Goal: Communication & Community: Answer question/provide support

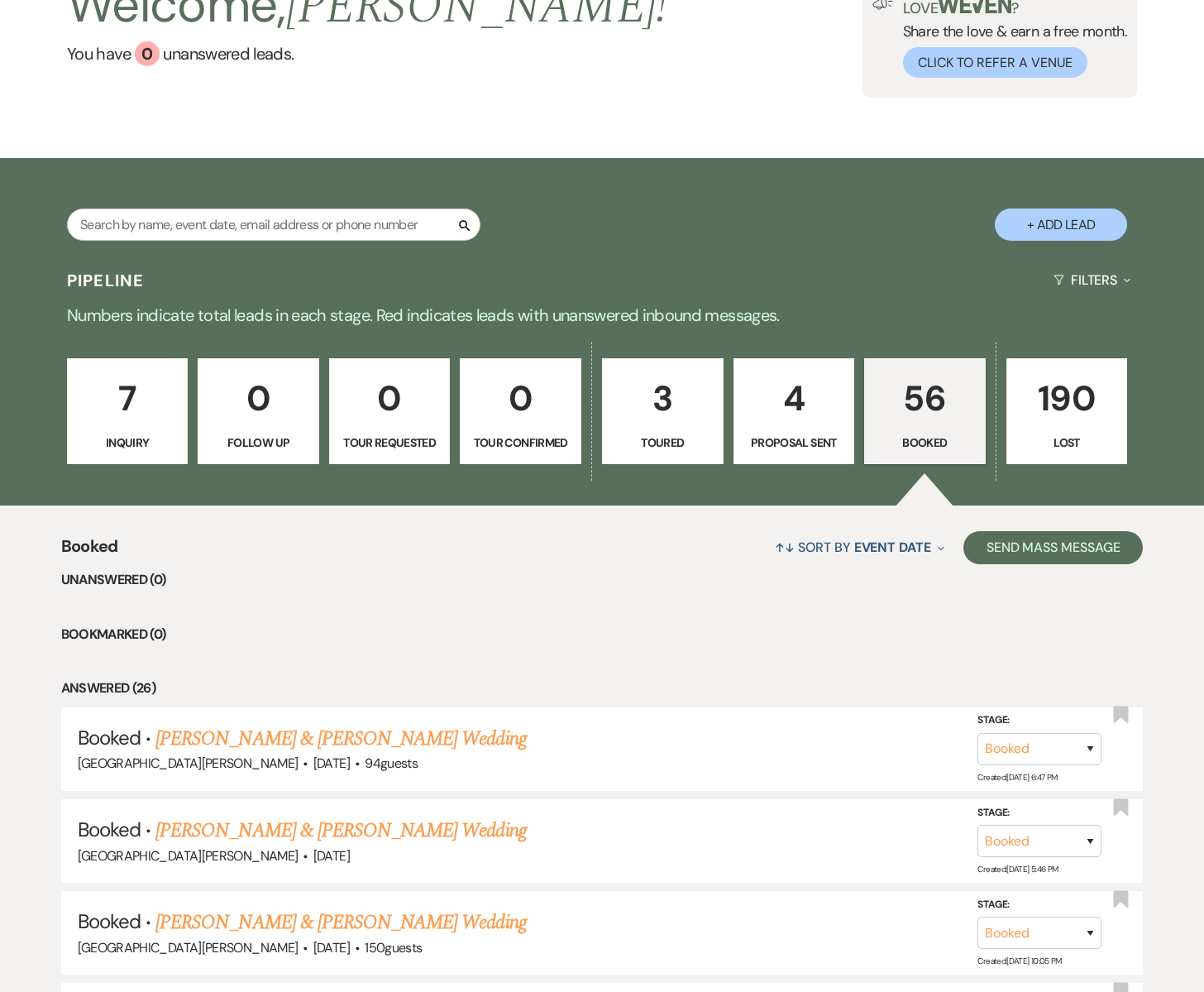
click at [785, 435] on p "Proposal Sent" at bounding box center [794, 443] width 100 height 18
select select "6"
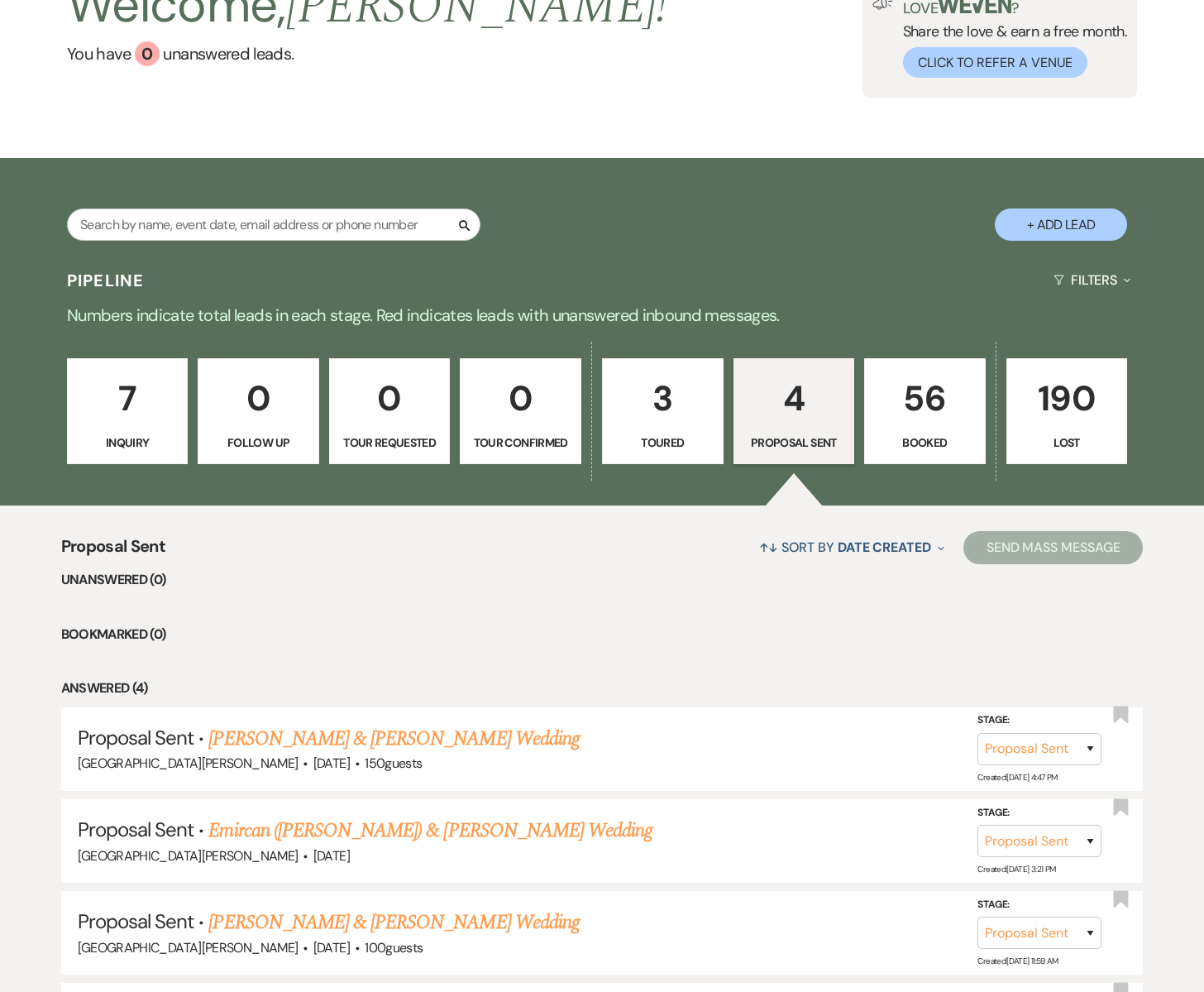
scroll to position [340, 0]
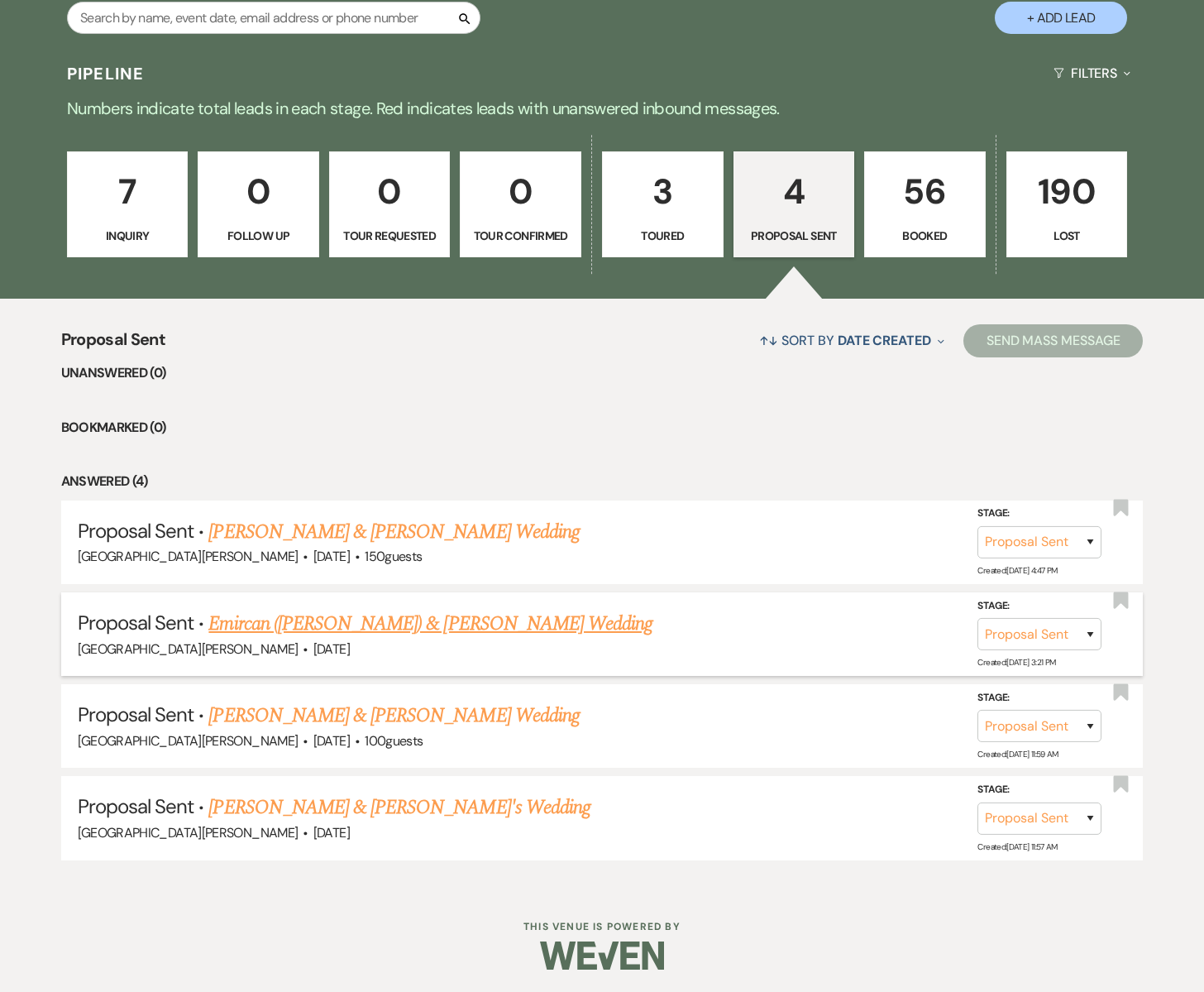
click at [329, 626] on link "Emircan ([PERSON_NAME]) & [PERSON_NAME] Wedding" at bounding box center [431, 624] width 444 height 30
select select "6"
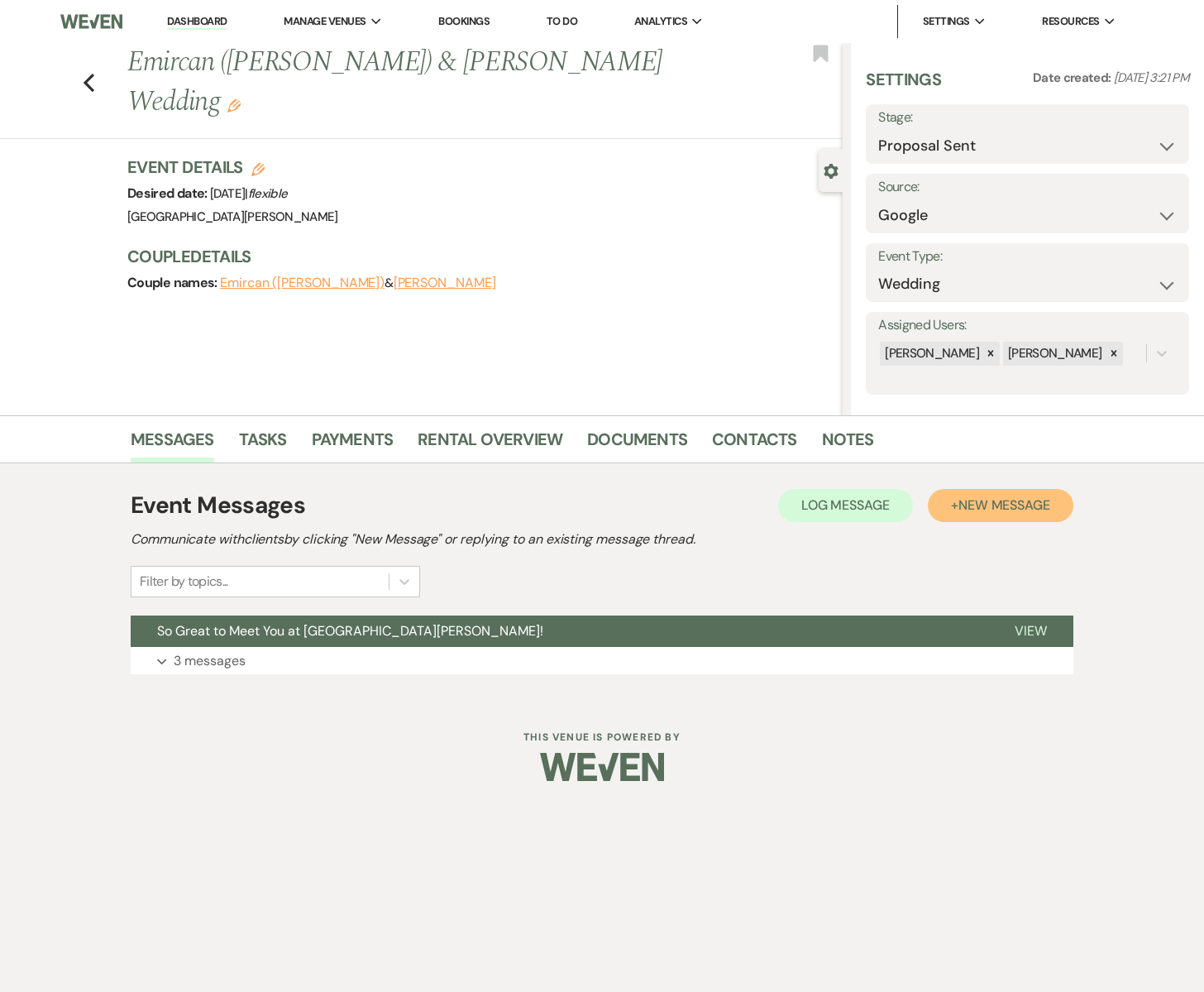
click at [986, 505] on span "New Message" at bounding box center [1004, 506] width 92 height 18
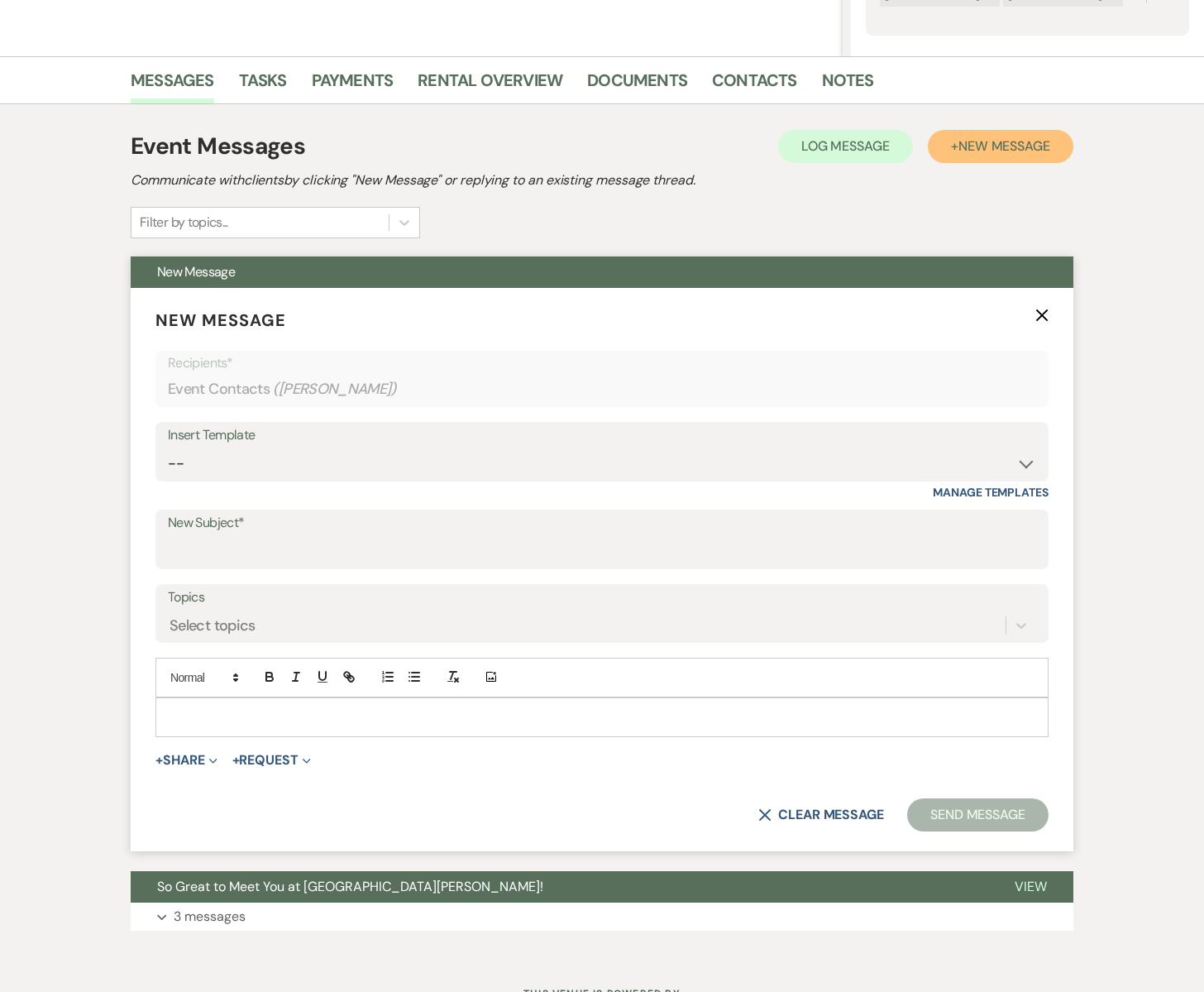
scroll to position [381, 0]
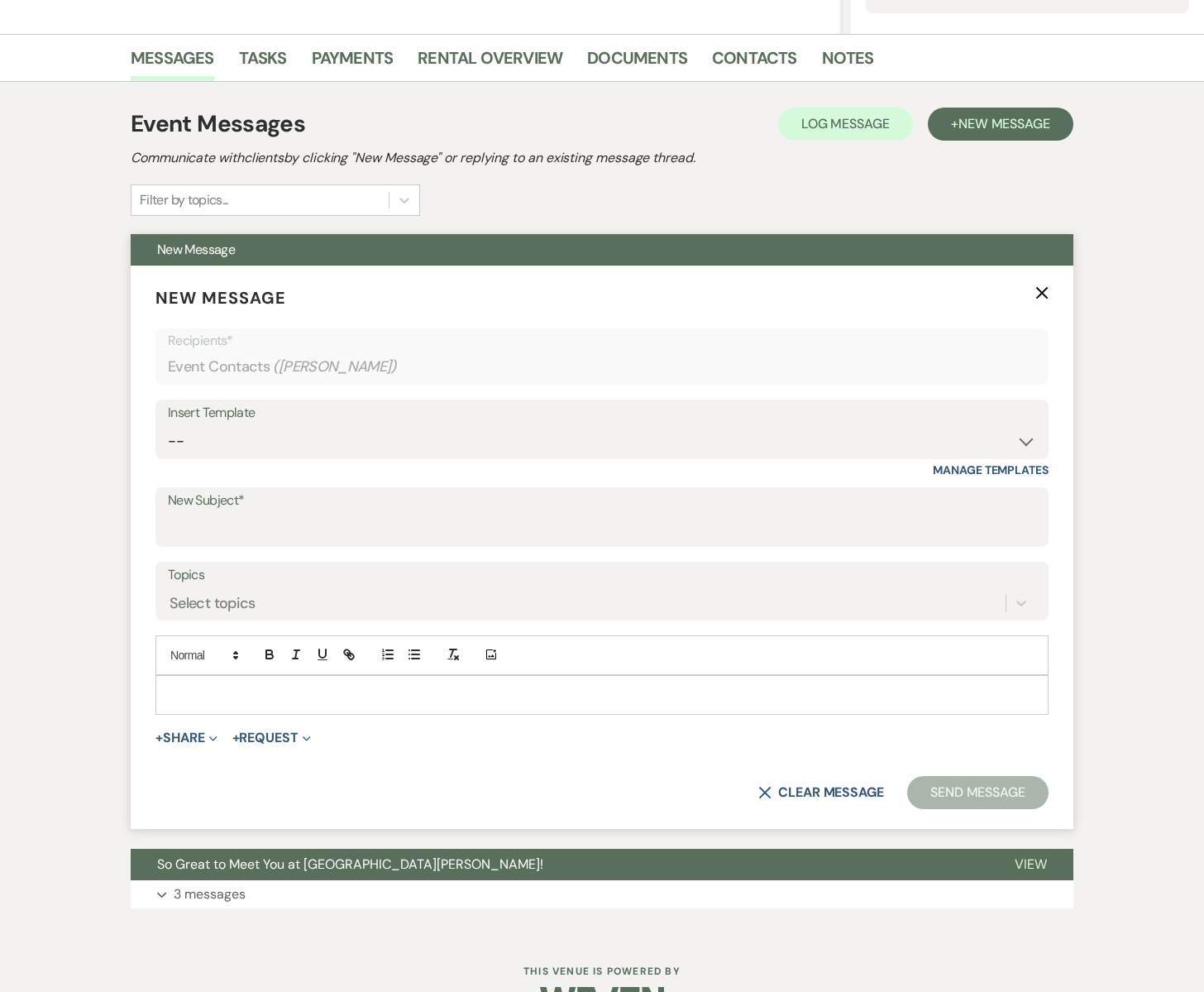
click at [216, 698] on p at bounding box center [602, 695] width 867 height 18
paste div
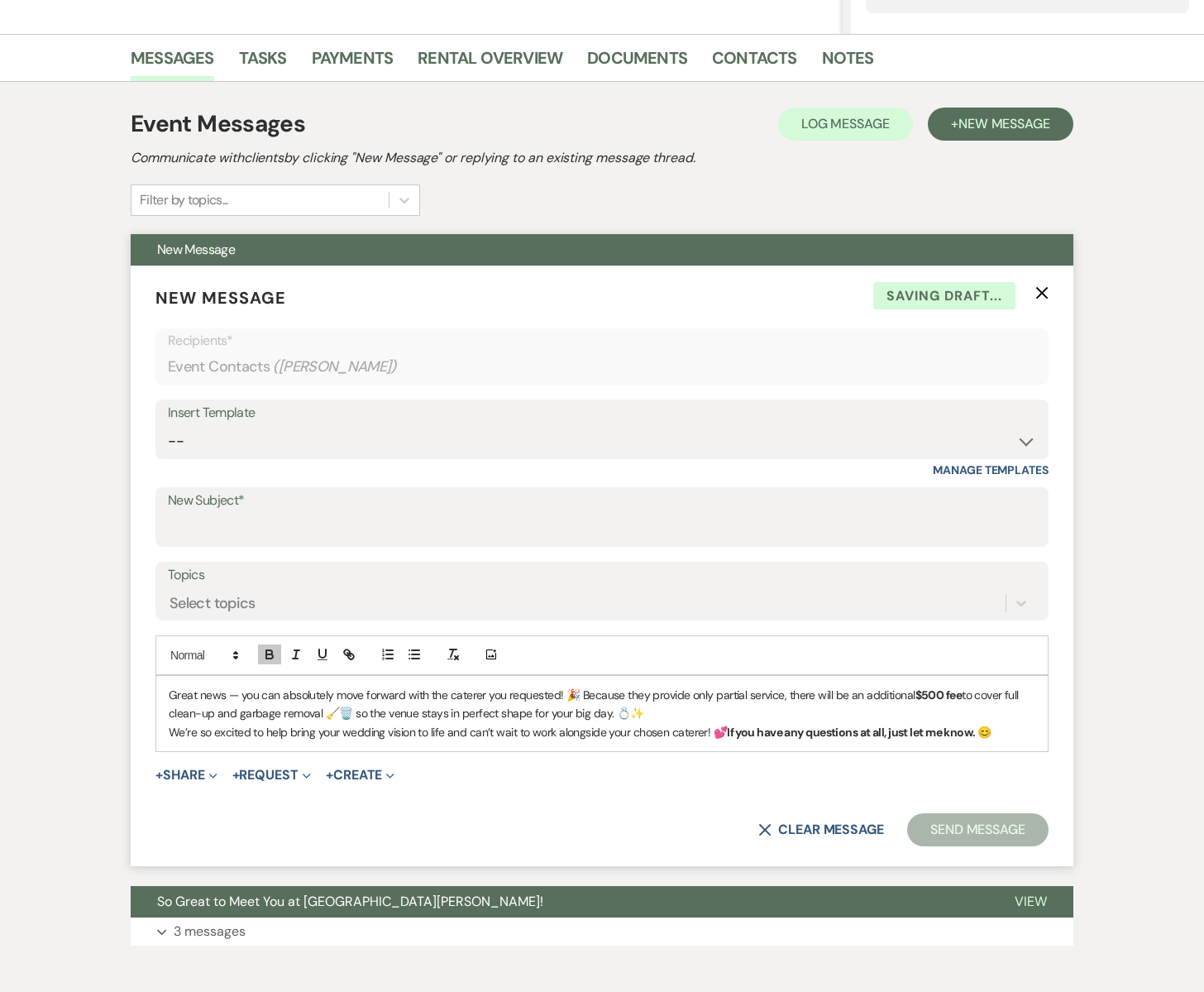
click at [224, 698] on p "Great news — you can absolutely move forward with the caterer you requested! 🎉 …" at bounding box center [602, 705] width 867 height 37
click at [673, 694] on p "Great news, I spoke with [PERSON_NAME] — you can absolutely move forward with t…" at bounding box center [602, 705] width 867 height 37
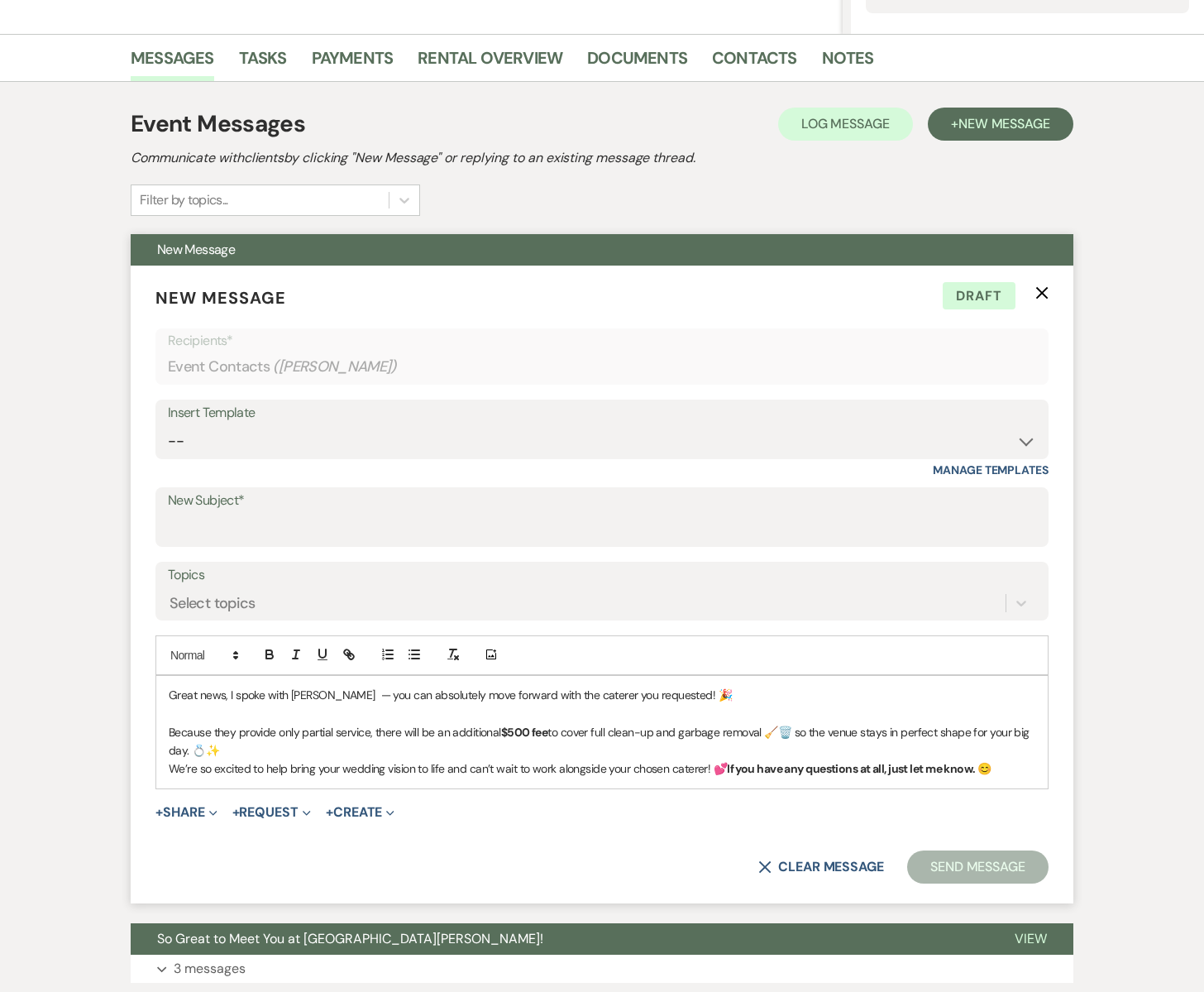
click at [711, 770] on p "We’re so excited to help bring your wedding vision to life and can’t wait to wo…" at bounding box center [602, 769] width 867 height 18
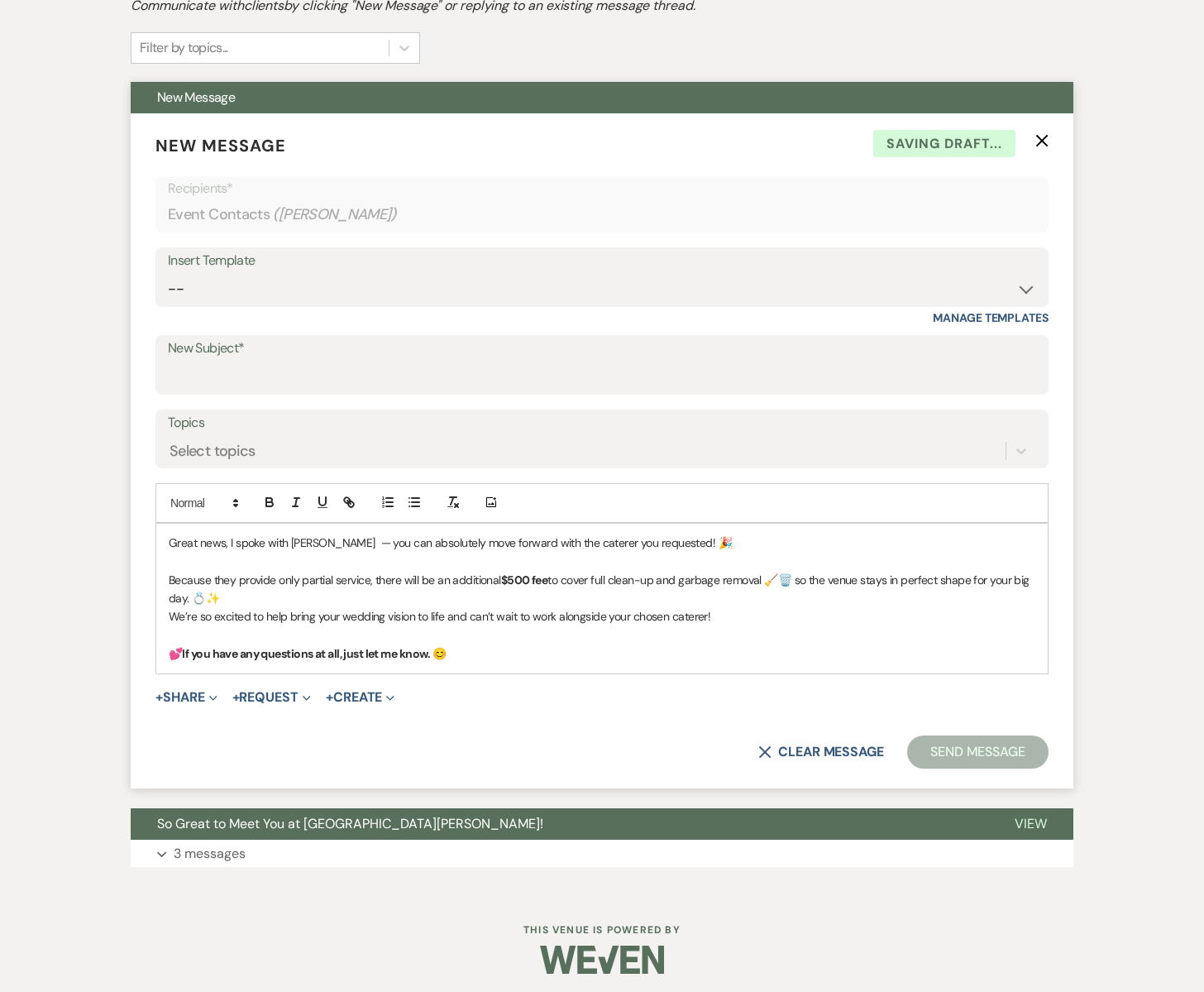
scroll to position [540, 0]
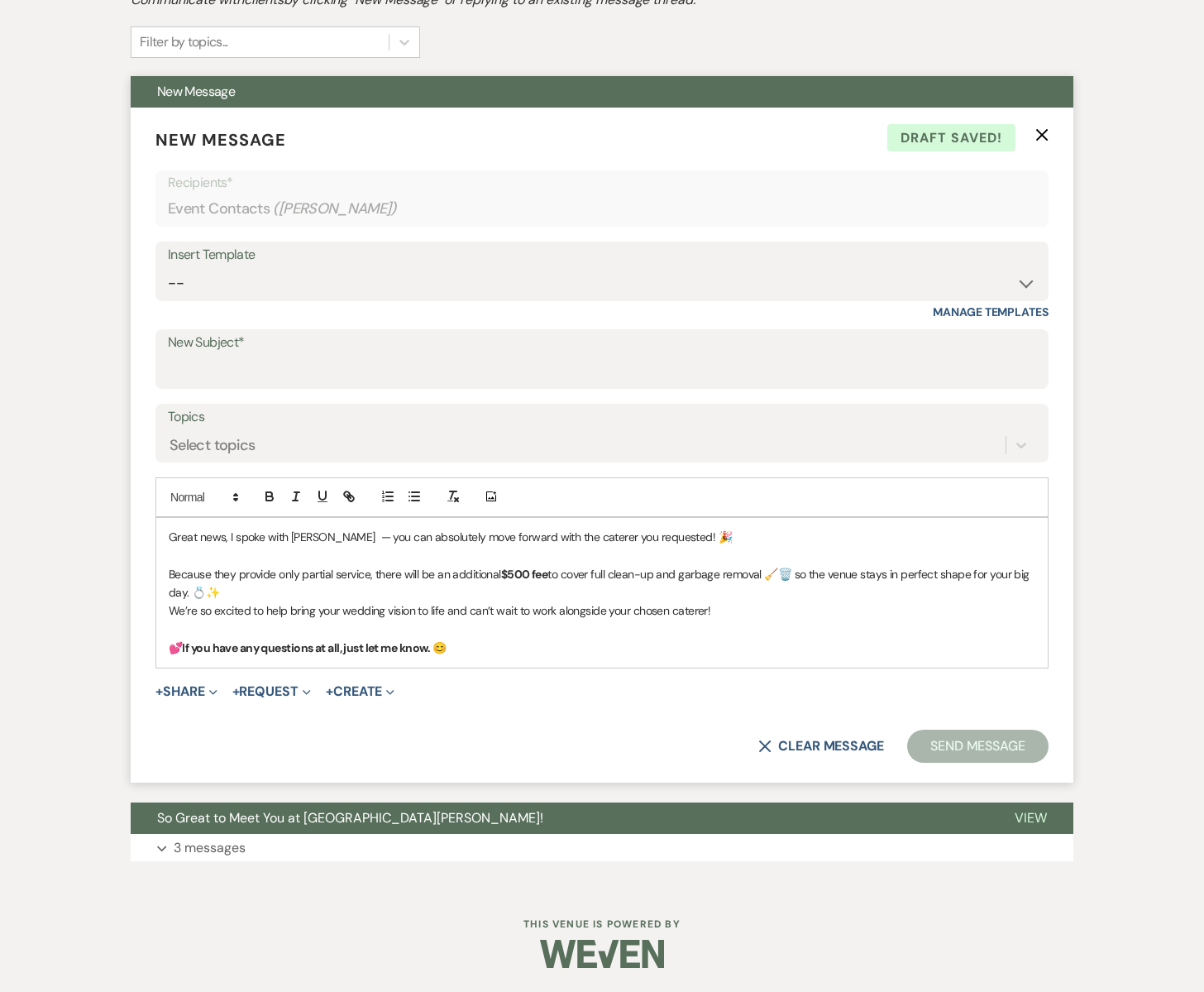
click at [197, 610] on p "We’re so excited to help bring your wedding vision to life and can’t wait to wo…" at bounding box center [602, 611] width 867 height 18
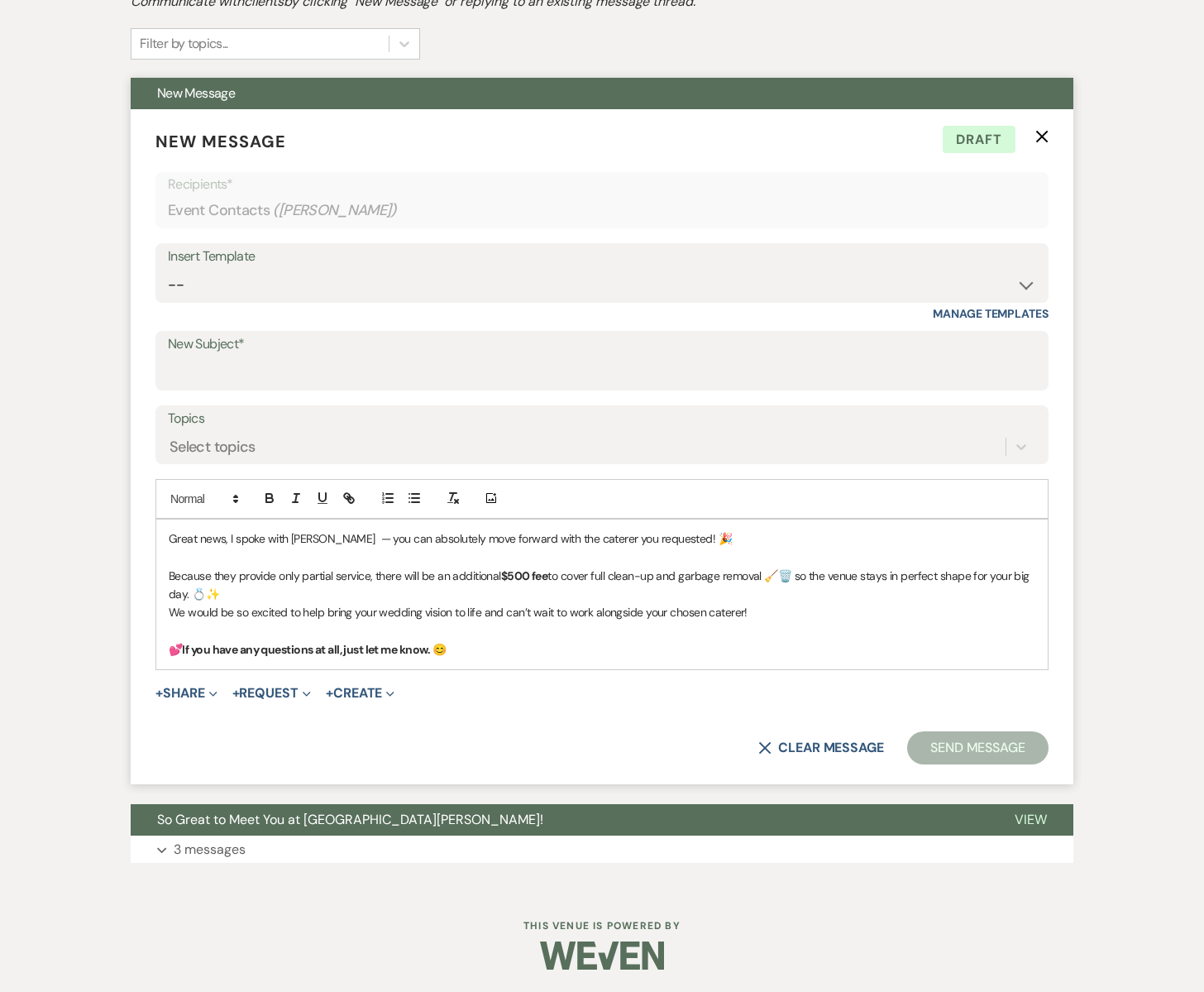
click at [479, 644] on p "💕 If you have any questions at all, just let me know. 😊" at bounding box center [602, 650] width 867 height 18
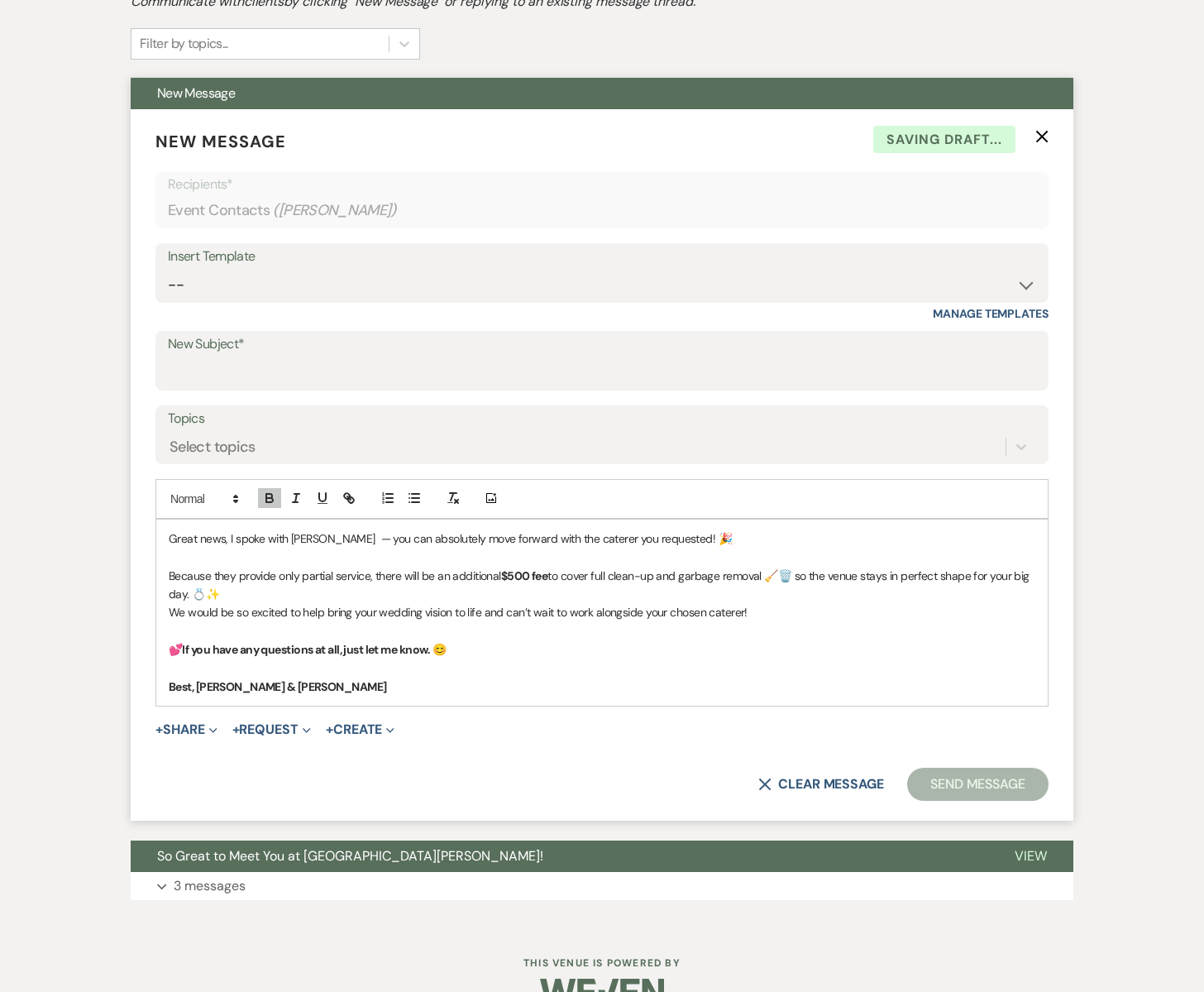
scroll to position [562, 0]
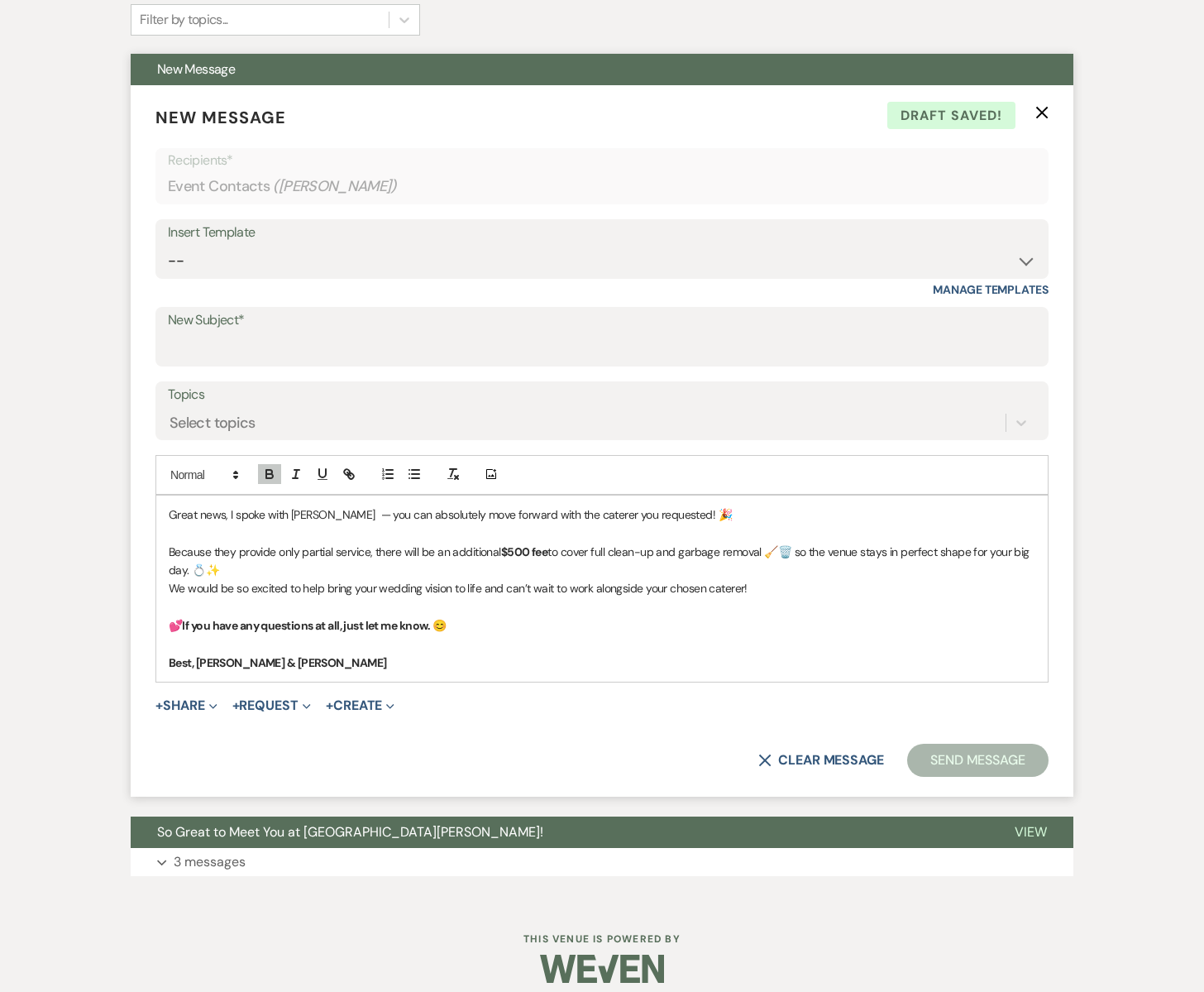
click at [222, 567] on p "Because they provide only partial service, there will be an additional $500 fee…" at bounding box center [602, 562] width 867 height 37
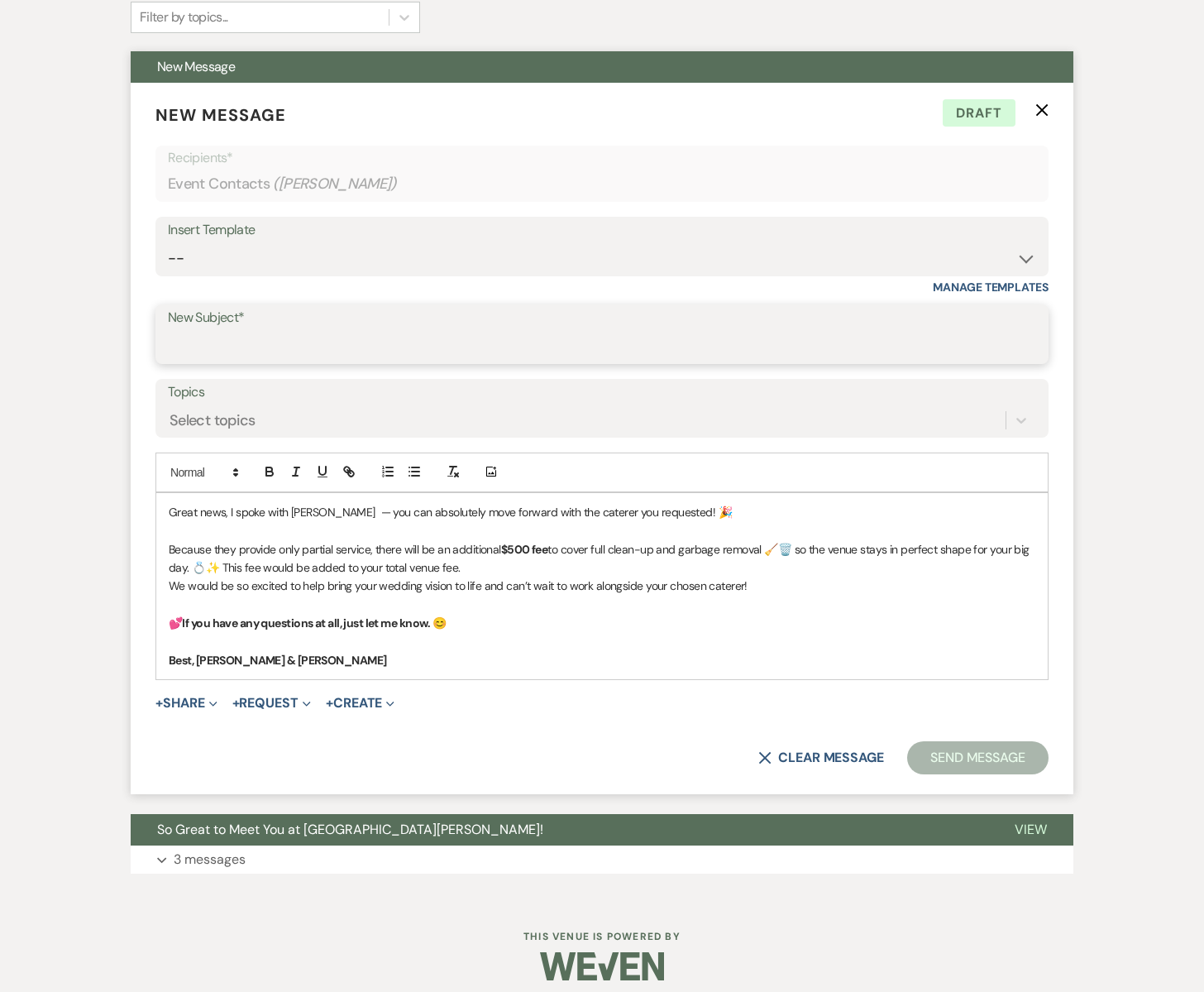
click at [189, 333] on input "New Subject*" at bounding box center [602, 346] width 869 height 32
type input "Catering Update"
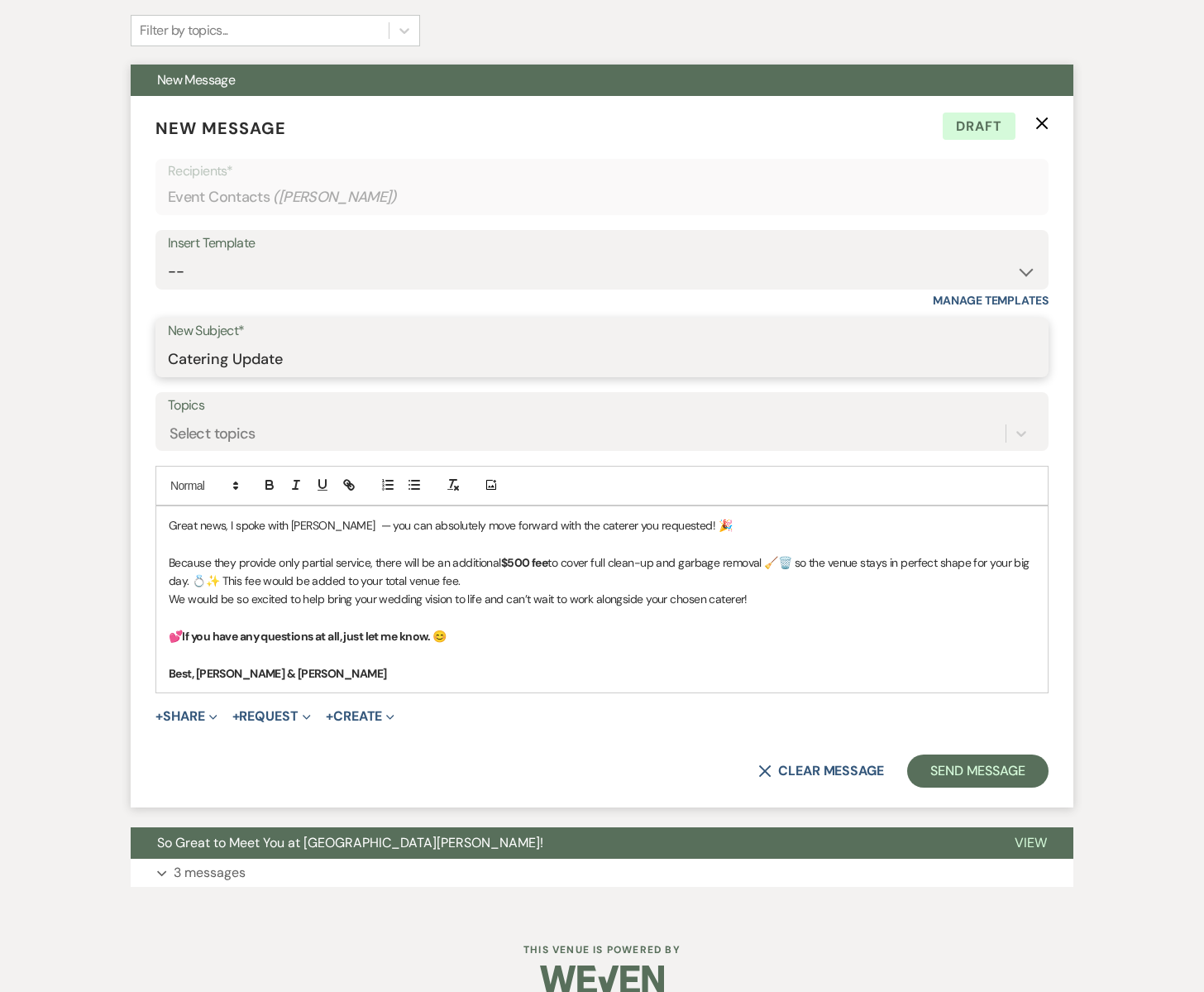
scroll to position [550, 0]
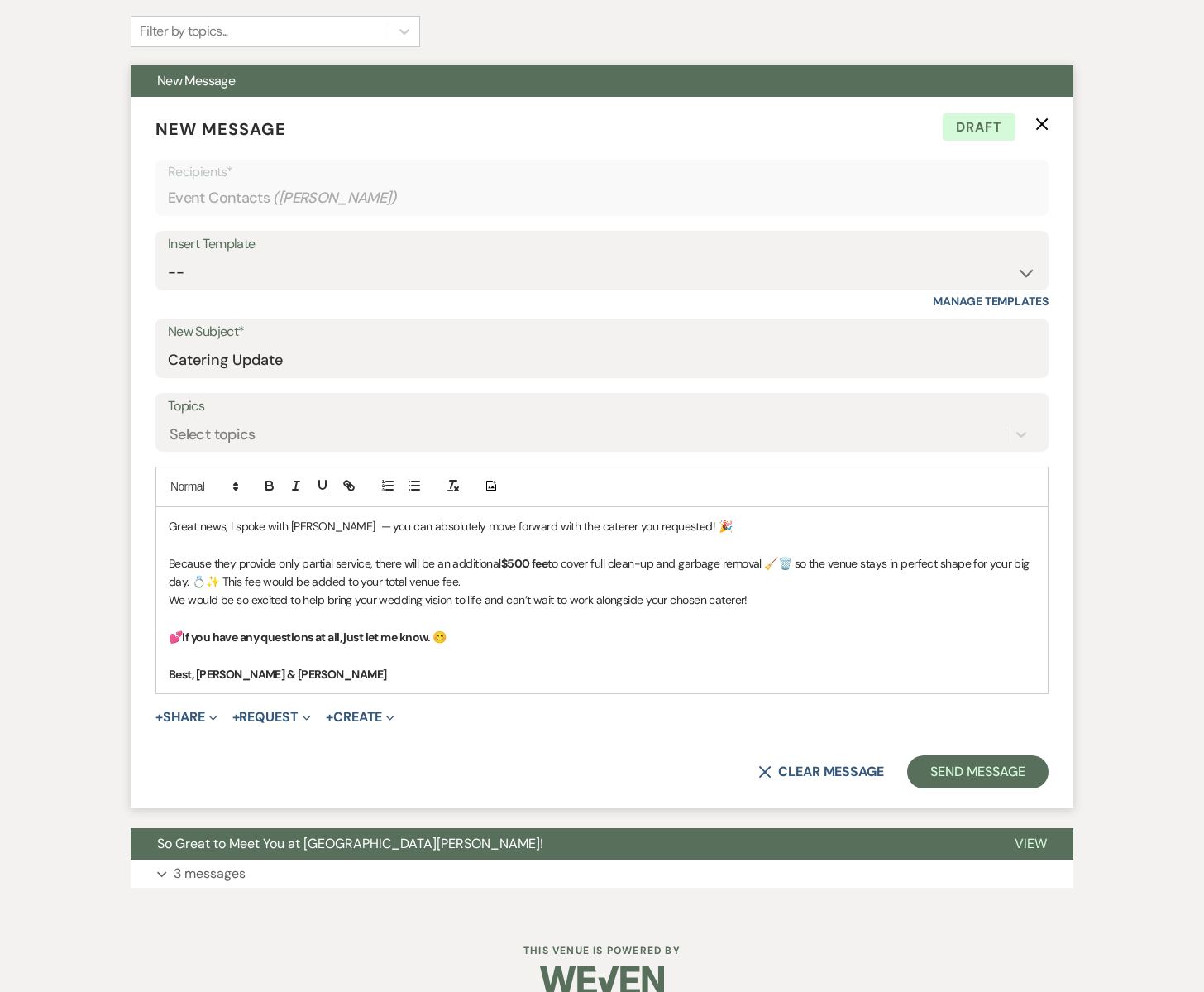
click at [304, 564] on p "Because they provide only partial service, there will be an additional $500 fee…" at bounding box center [602, 573] width 867 height 37
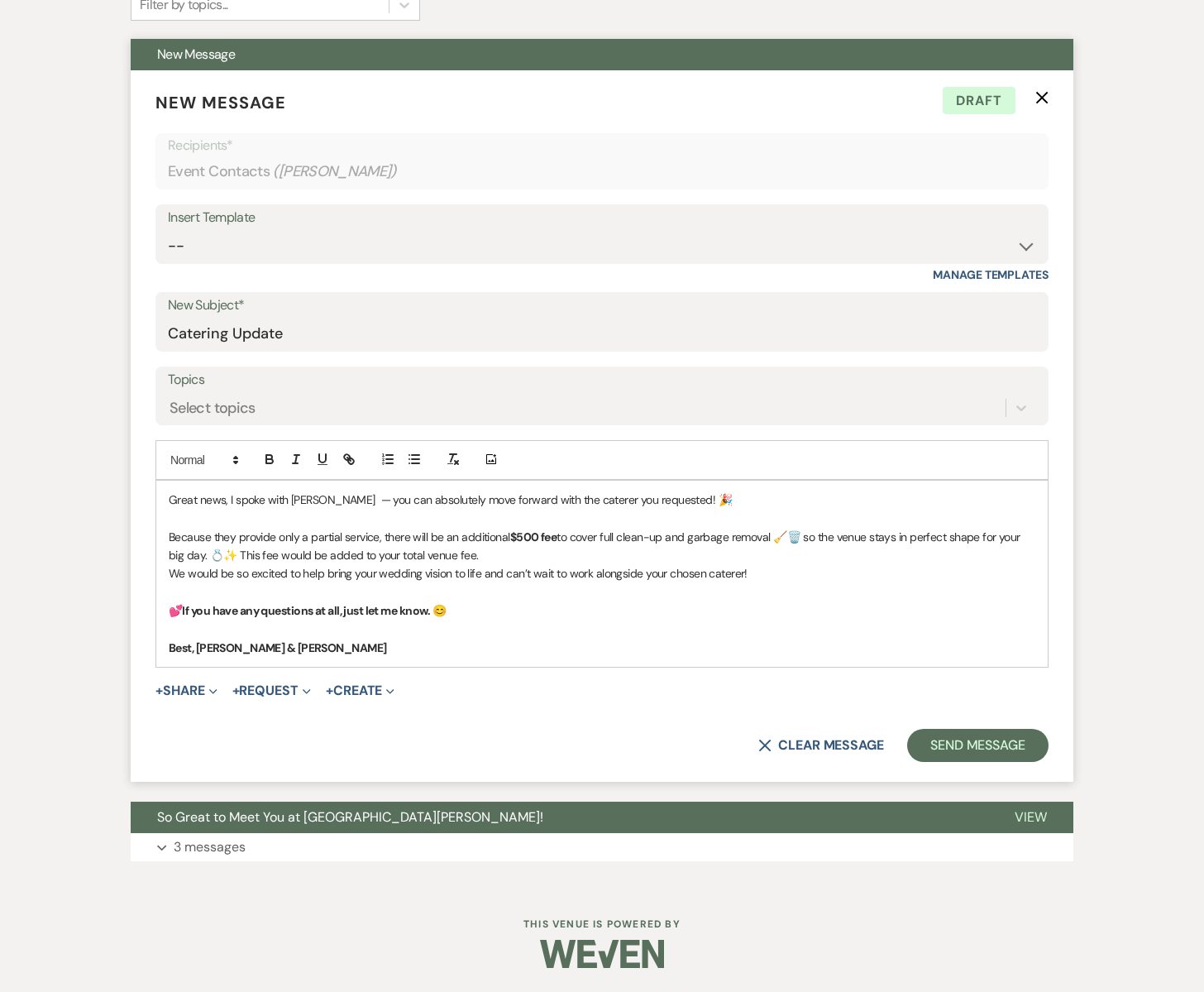
scroll to position [576, 0]
click at [972, 748] on button "Send Message" at bounding box center [977, 746] width 141 height 33
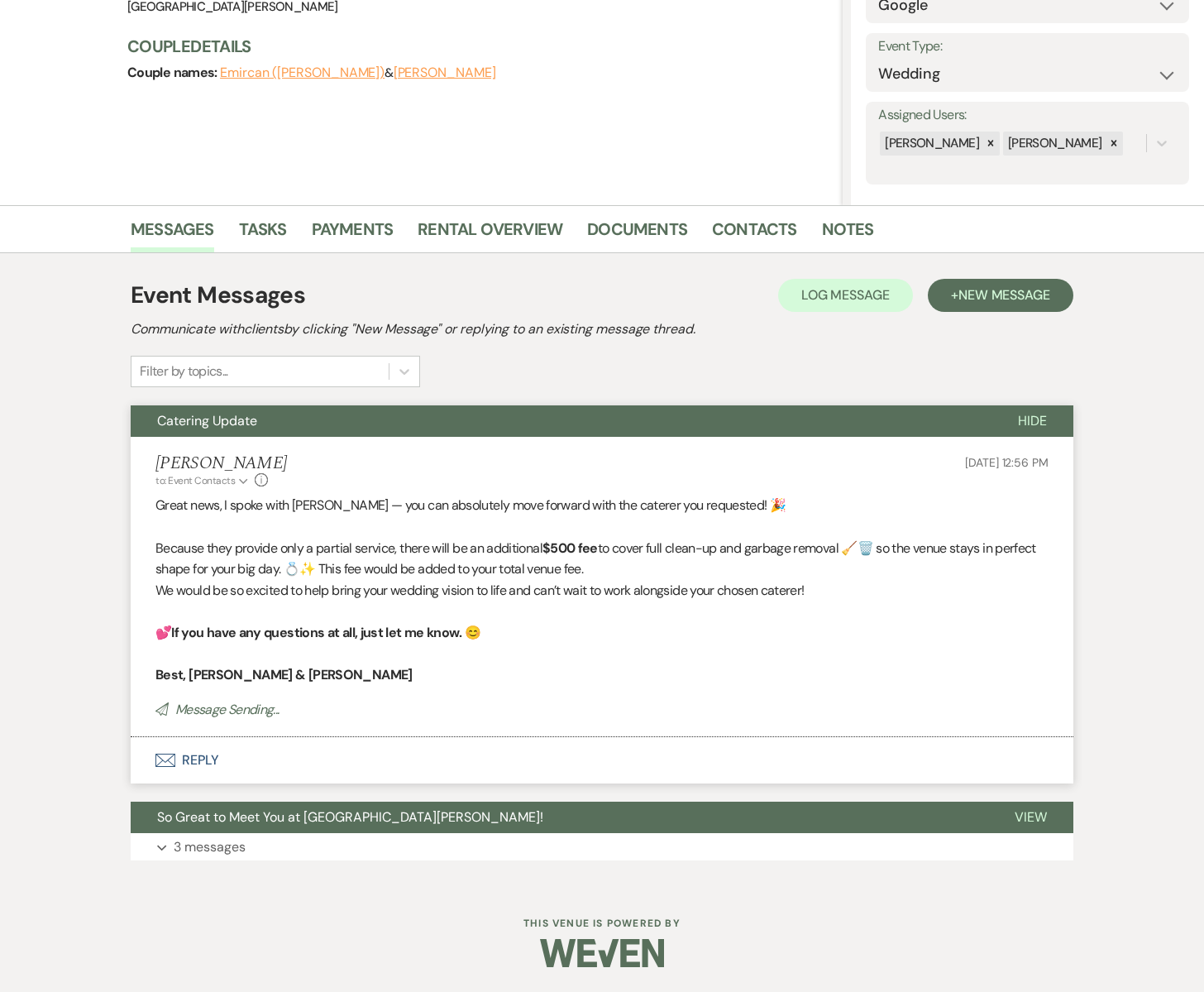
scroll to position [0, 0]
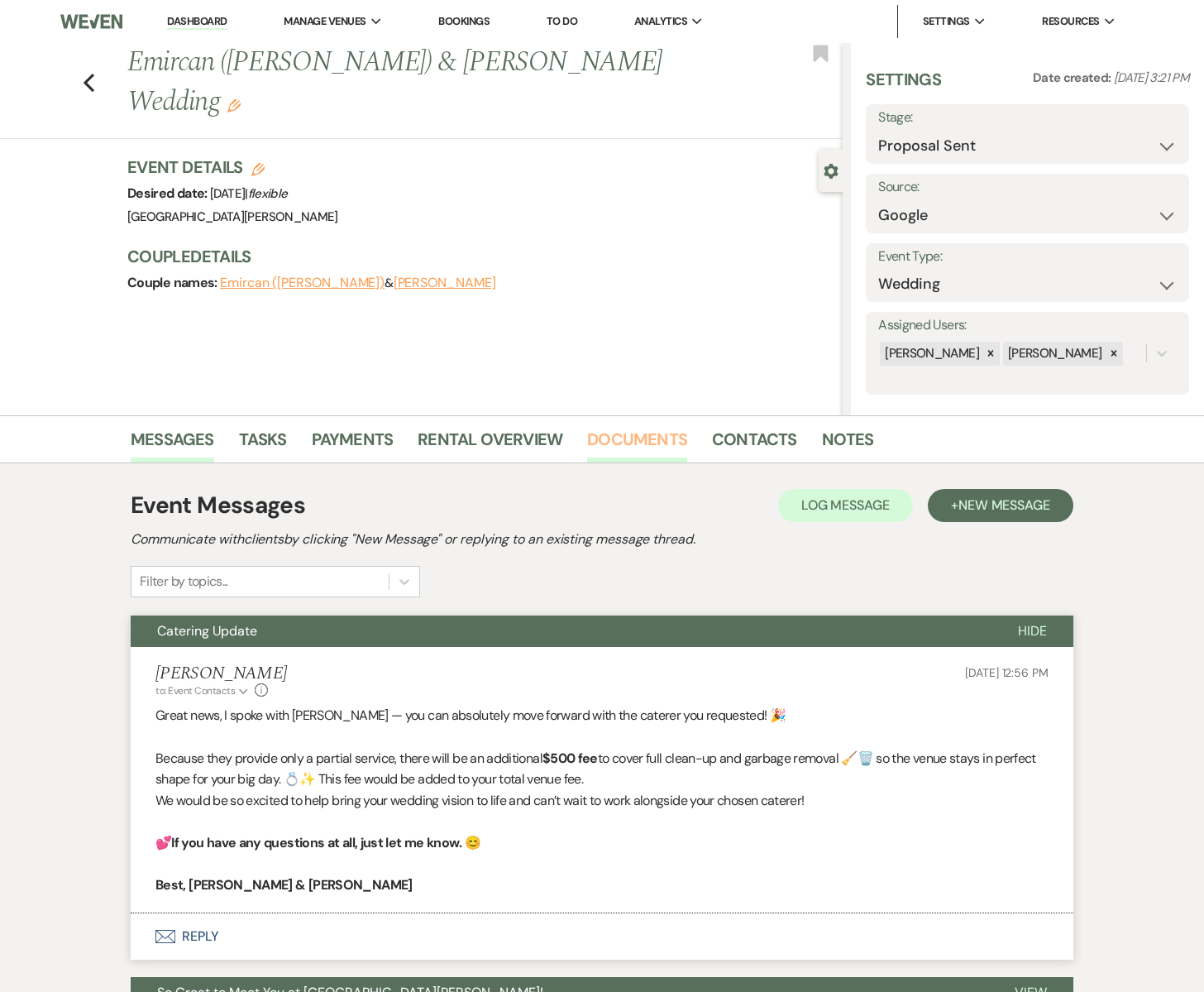
click at [650, 443] on link "Documents" at bounding box center [637, 444] width 100 height 36
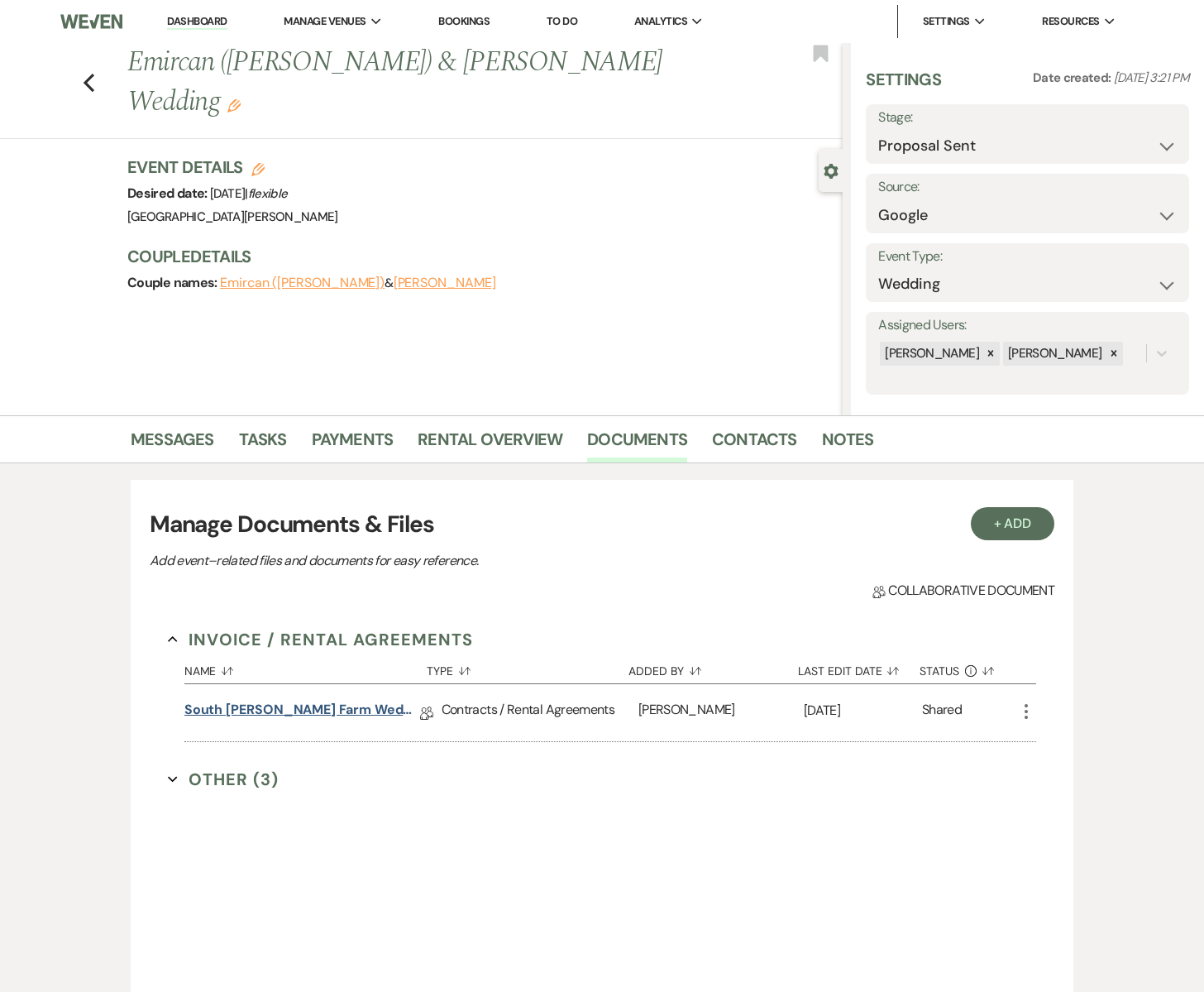
click at [359, 710] on link "South [PERSON_NAME] Farm Wedding & Event Agreement" at bounding box center [302, 713] width 235 height 26
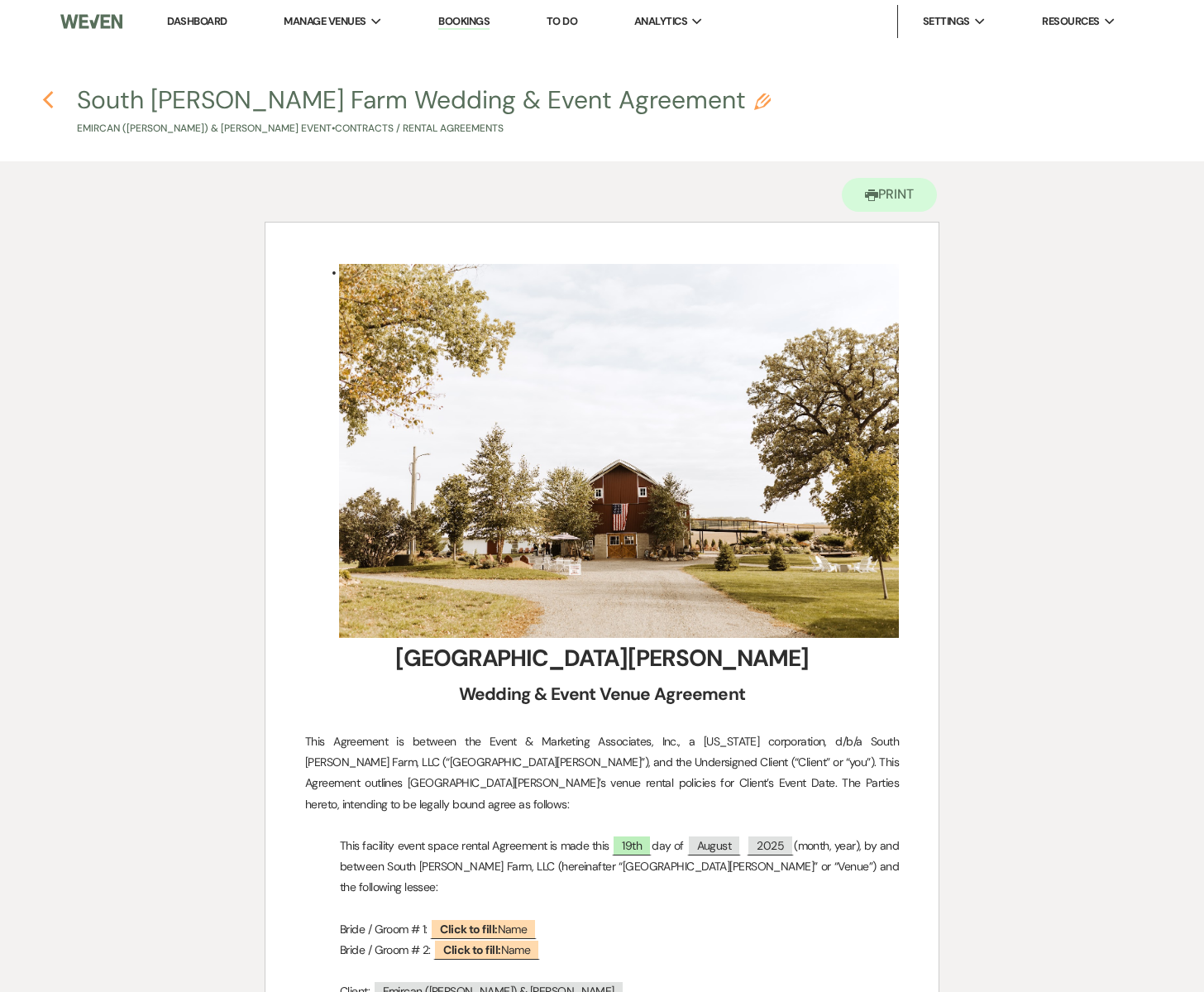
click at [50, 95] on use "button" at bounding box center [48, 100] width 11 height 18
select select "6"
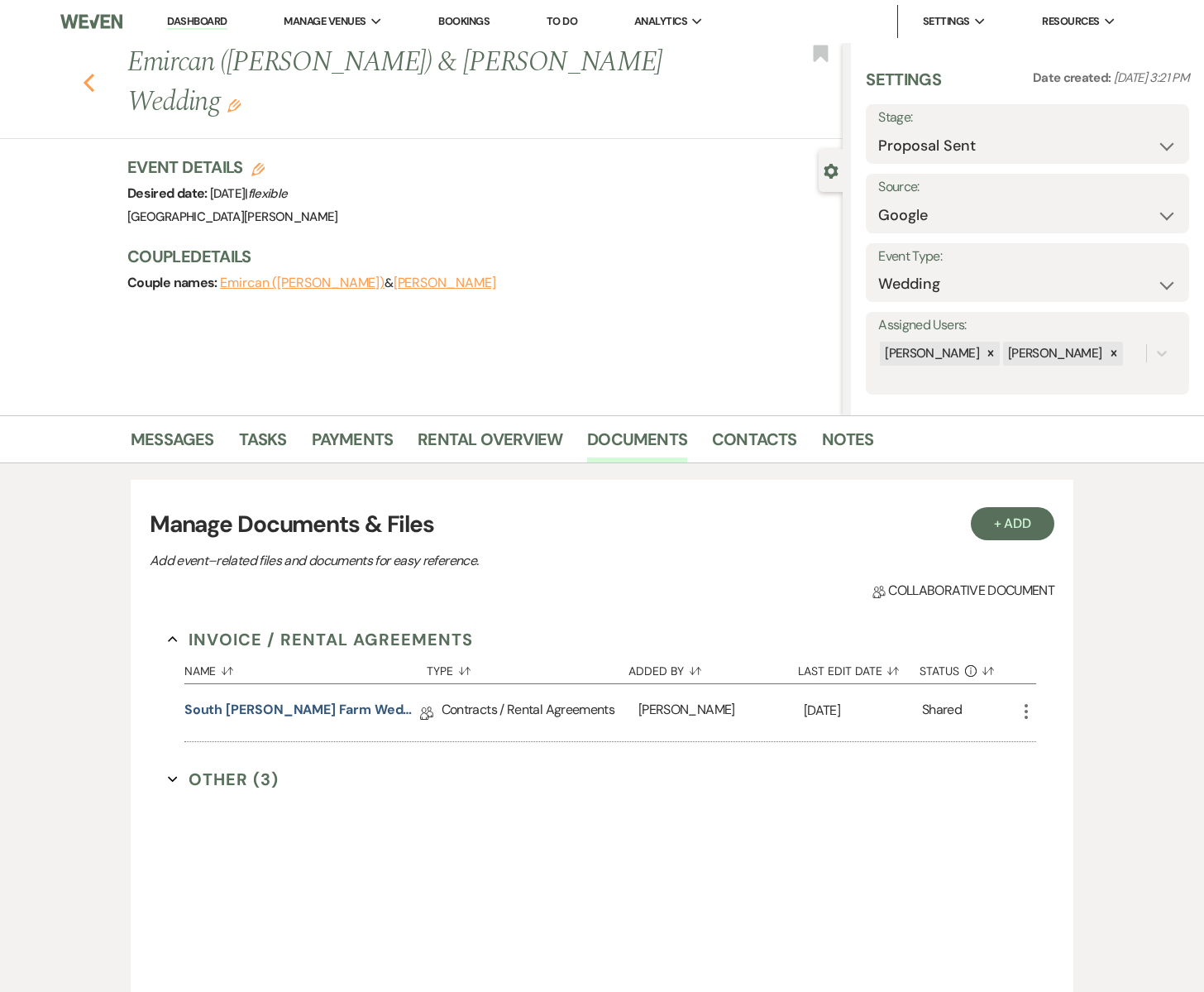
click at [90, 73] on icon "Previous" at bounding box center [89, 83] width 12 height 20
select select "6"
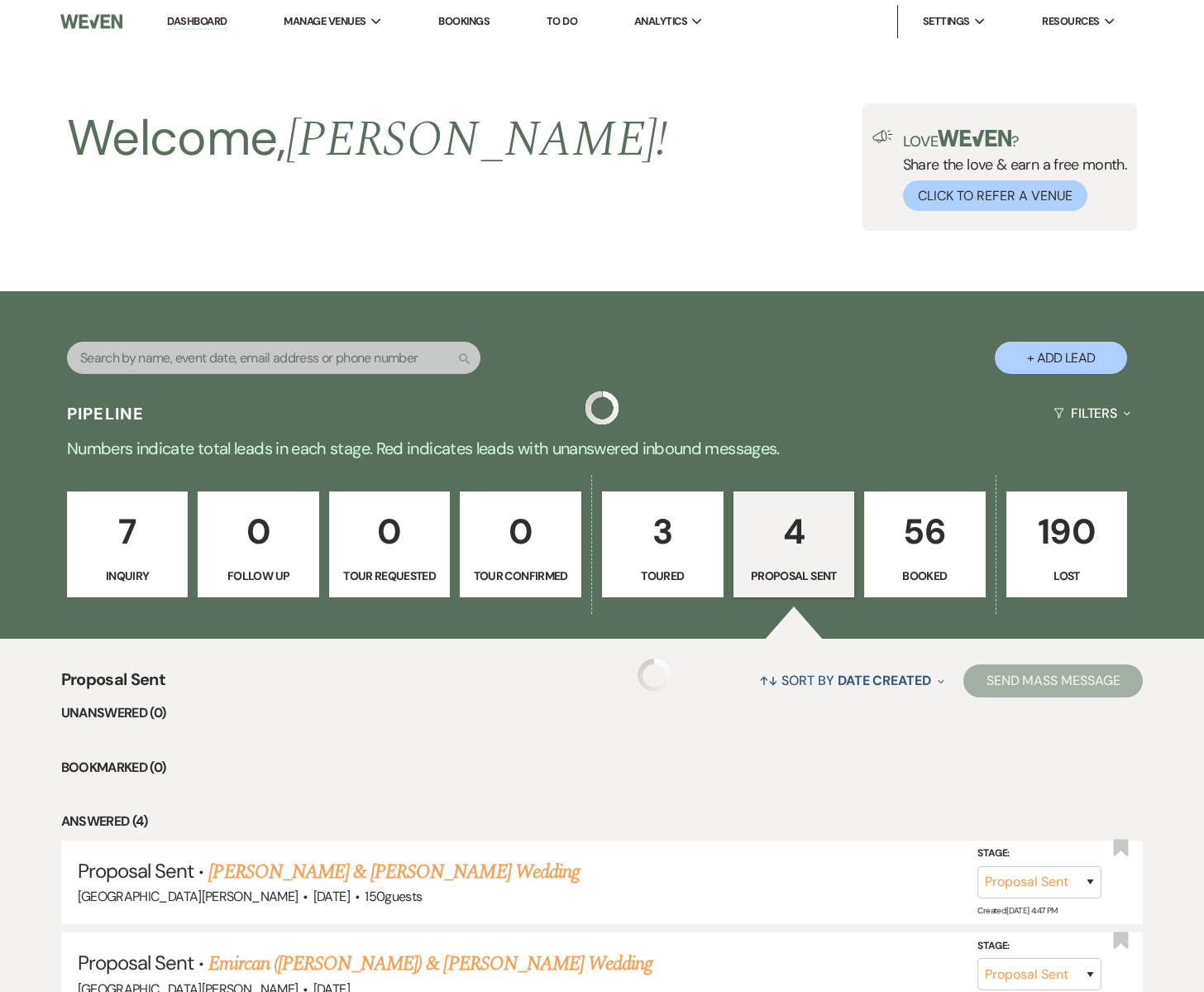
scroll to position [340, 0]
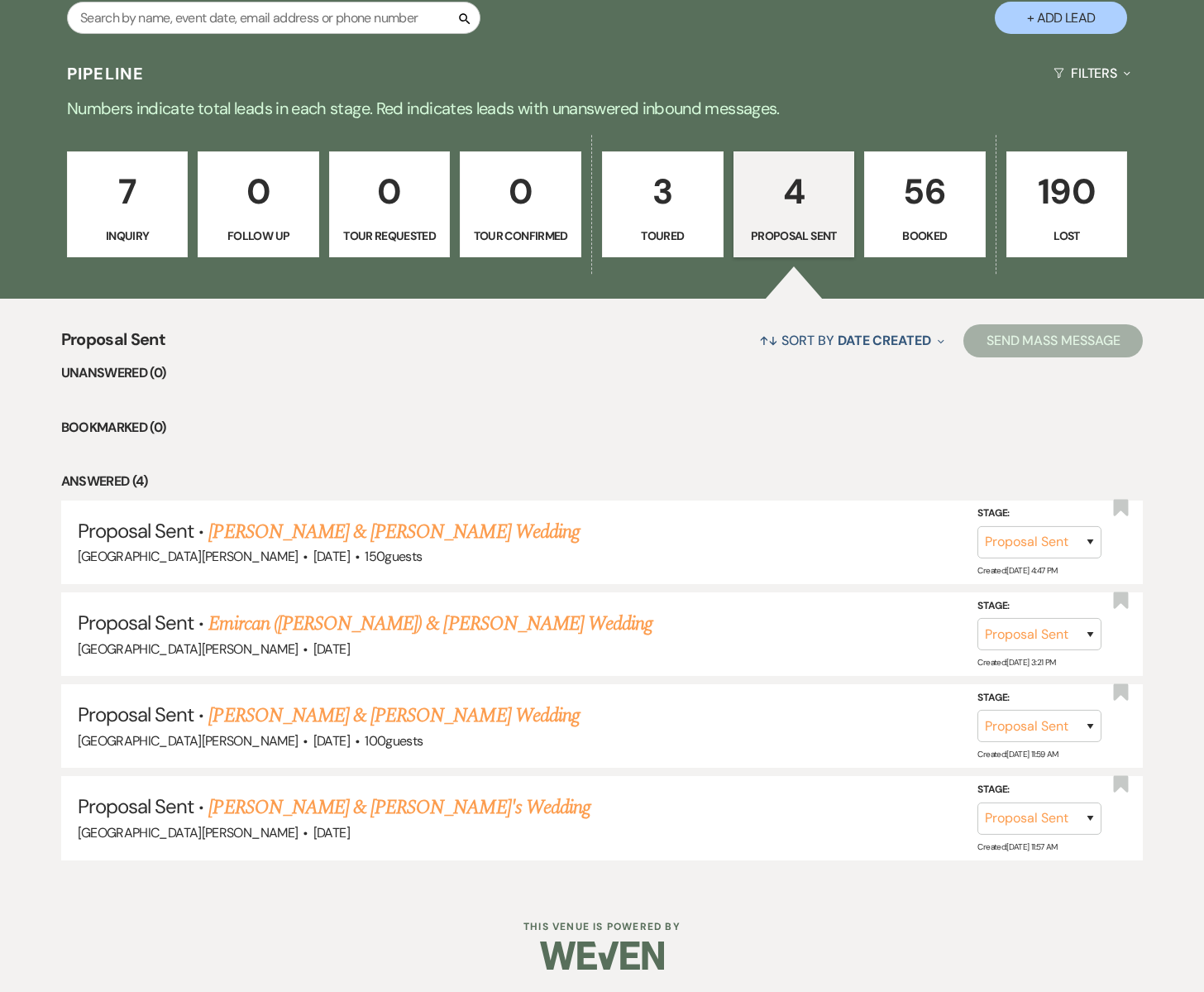
click at [887, 220] on link "56 Booked" at bounding box center [925, 204] width 122 height 106
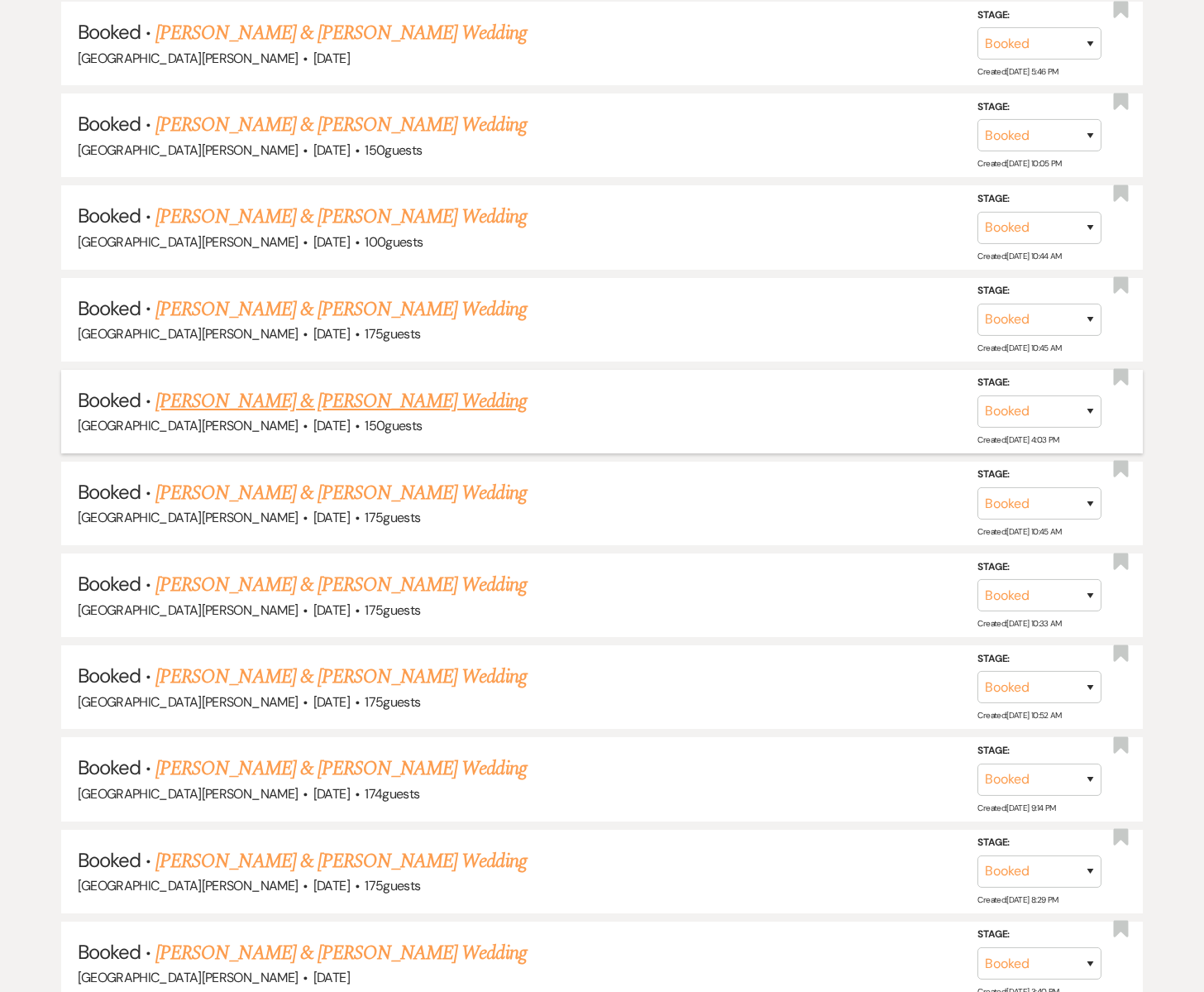
scroll to position [958, 0]
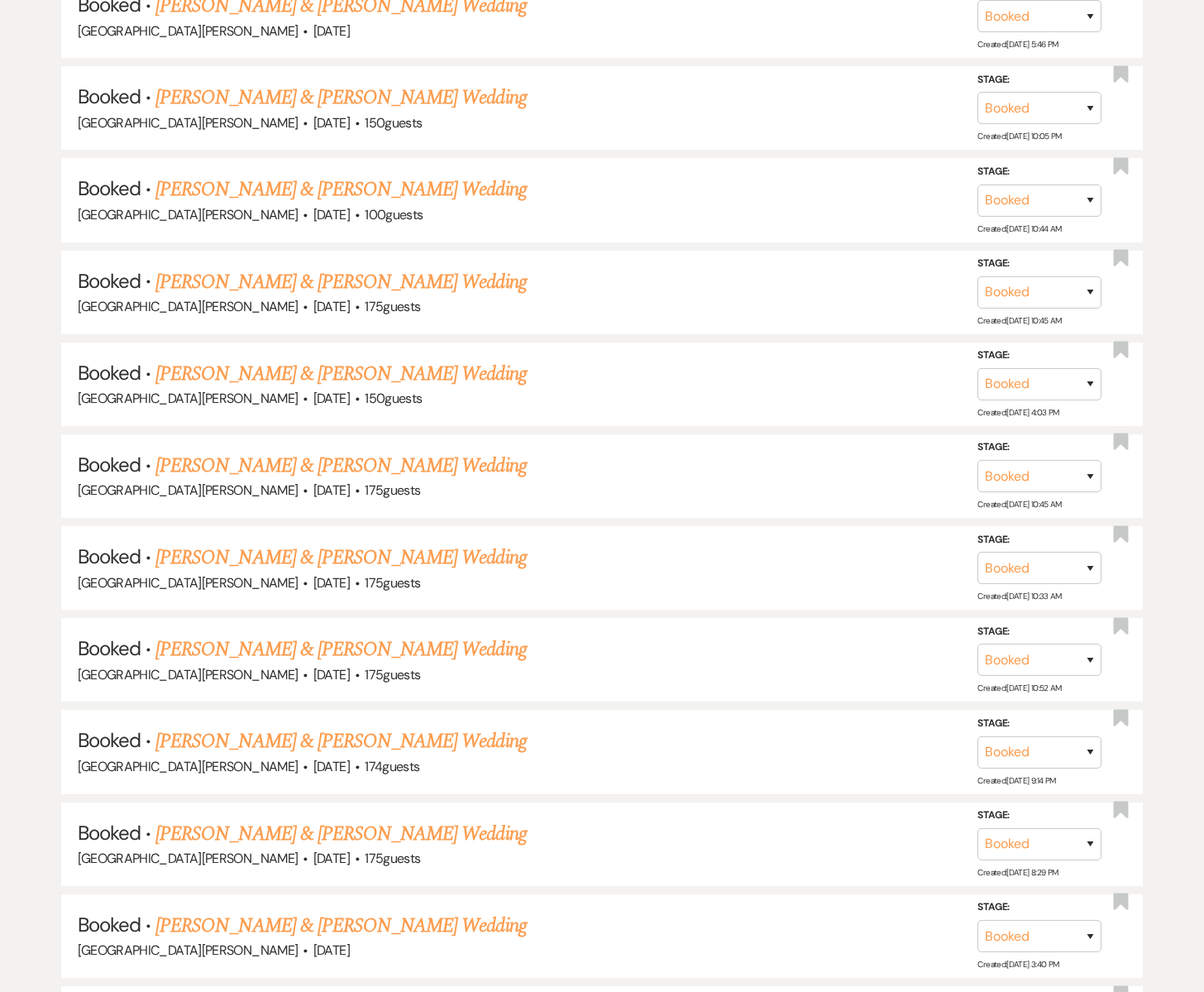
click at [263, 917] on link "[PERSON_NAME] & [PERSON_NAME] Wedding" at bounding box center [340, 926] width 371 height 30
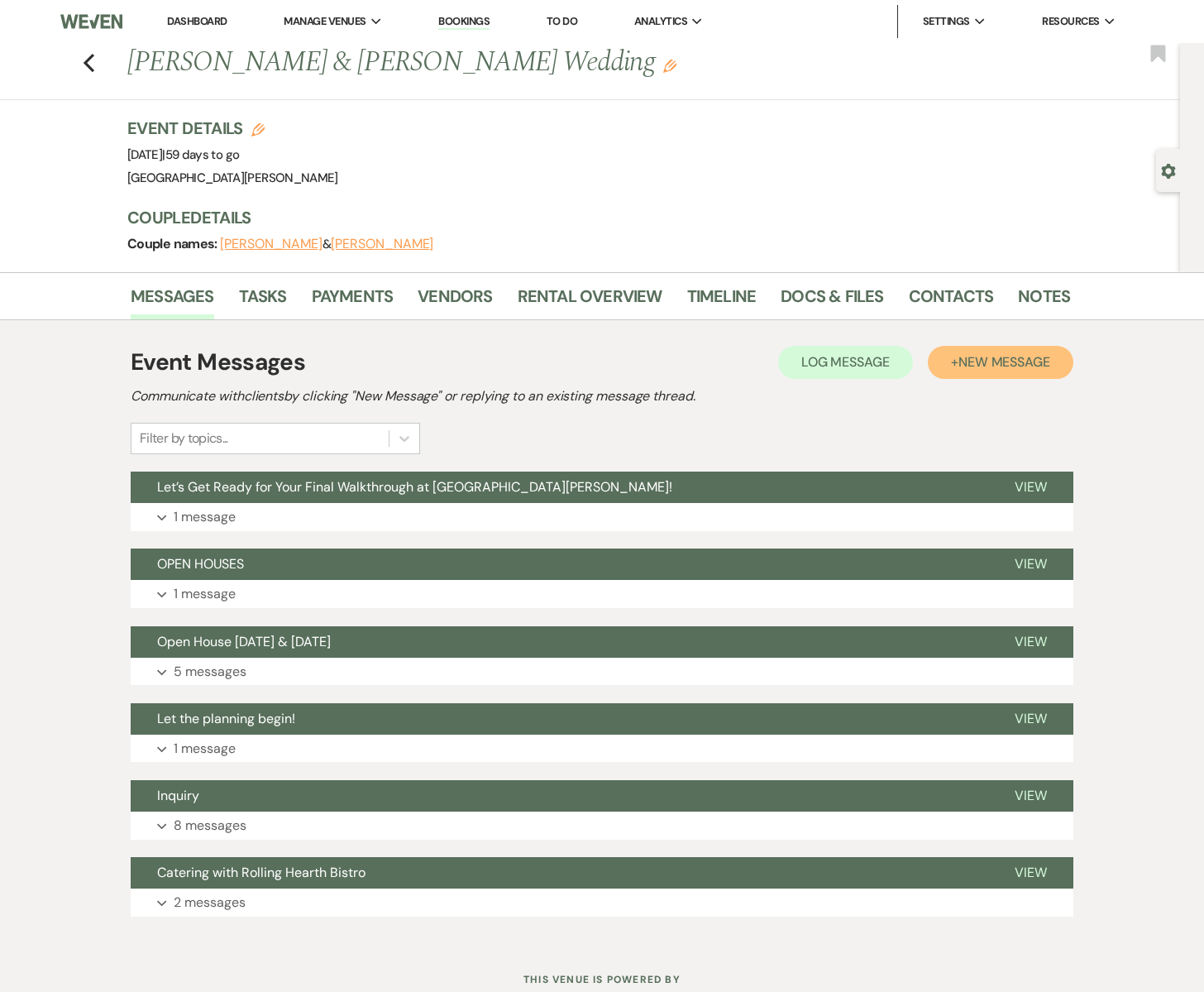
click at [988, 367] on span "New Message" at bounding box center [1004, 363] width 92 height 18
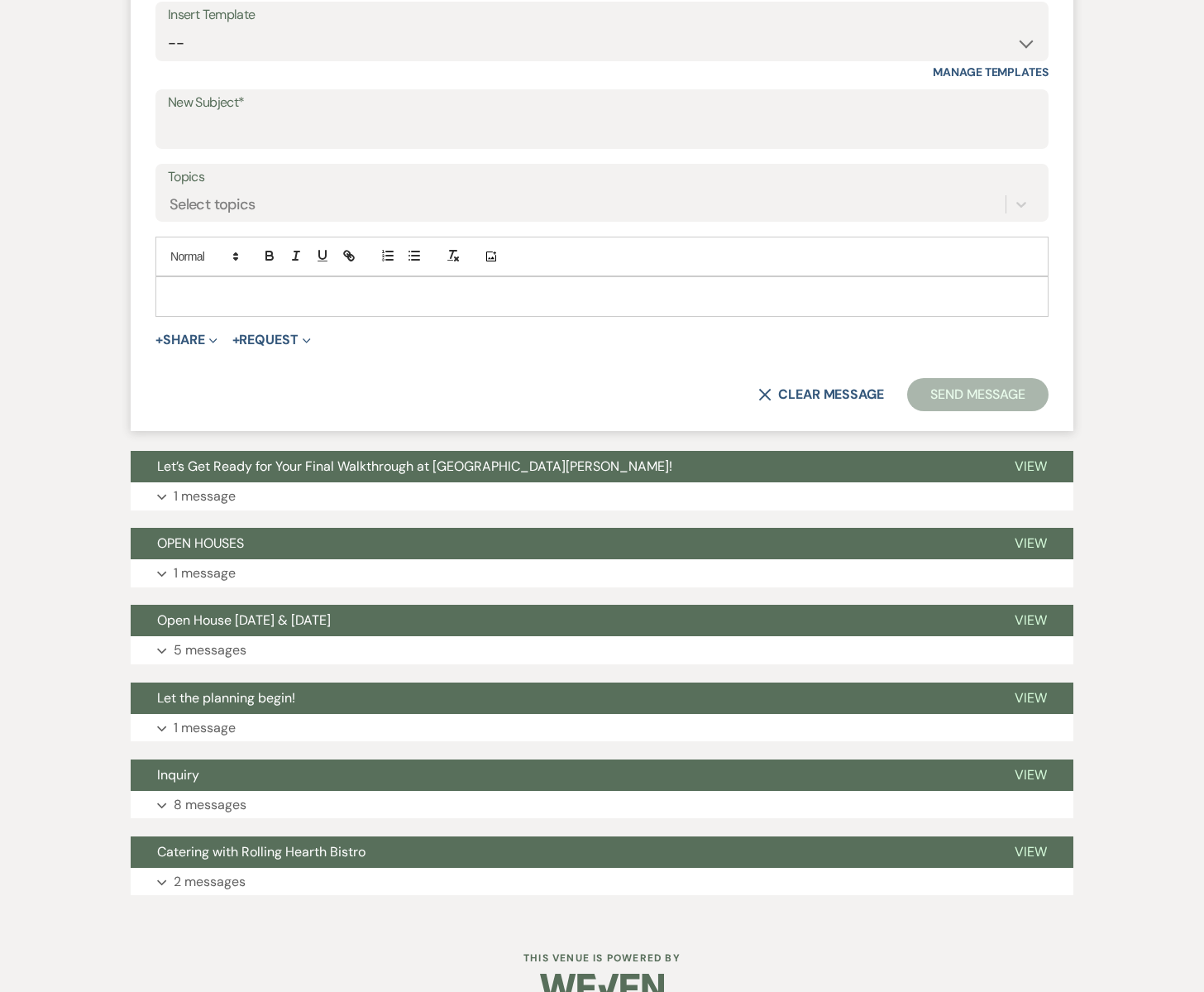
scroll to position [639, 0]
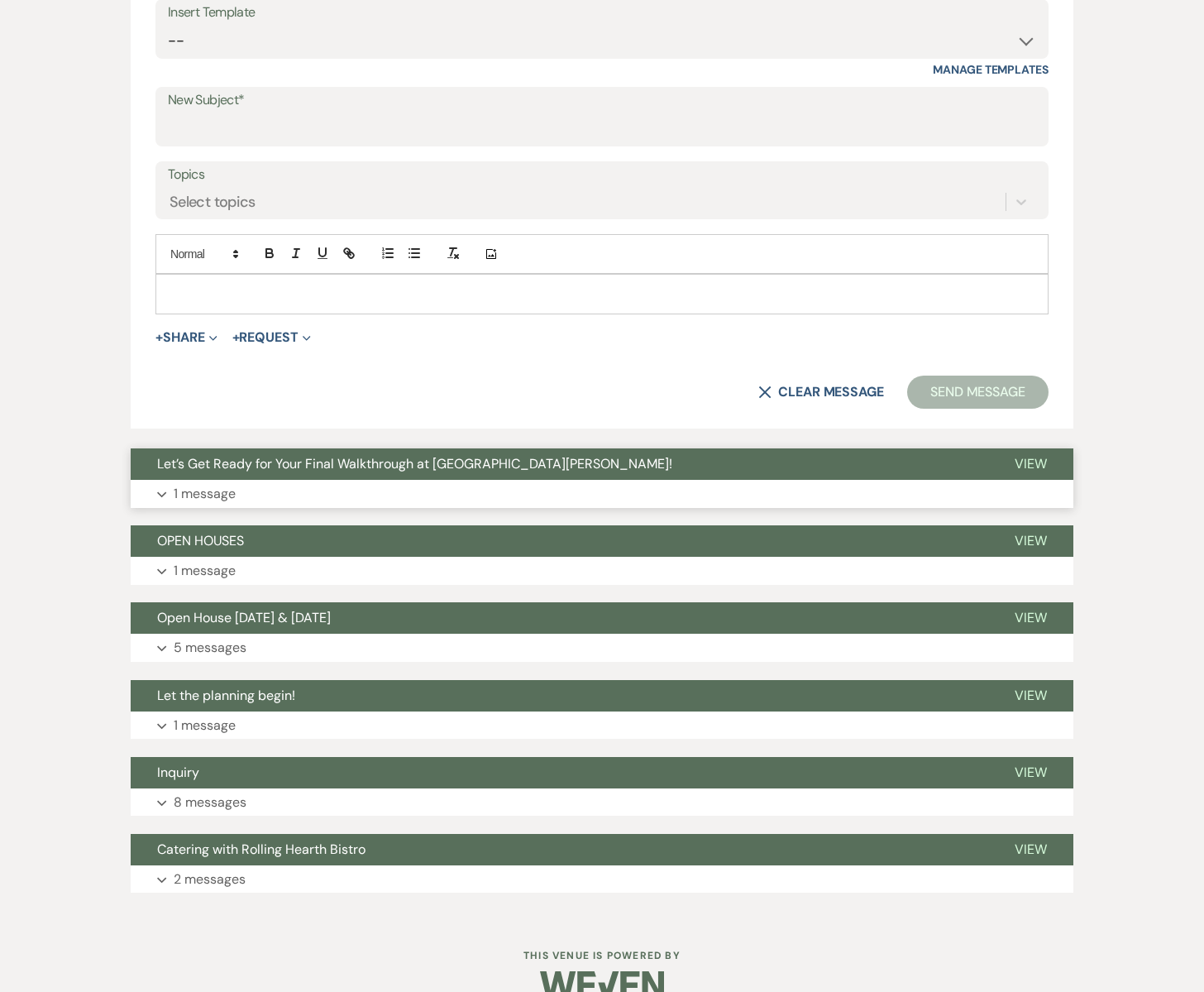
click at [367, 468] on span "Let’s Get Ready for Your Final Walkthrough at [GEOGRAPHIC_DATA][PERSON_NAME]!" at bounding box center [415, 464] width 515 height 18
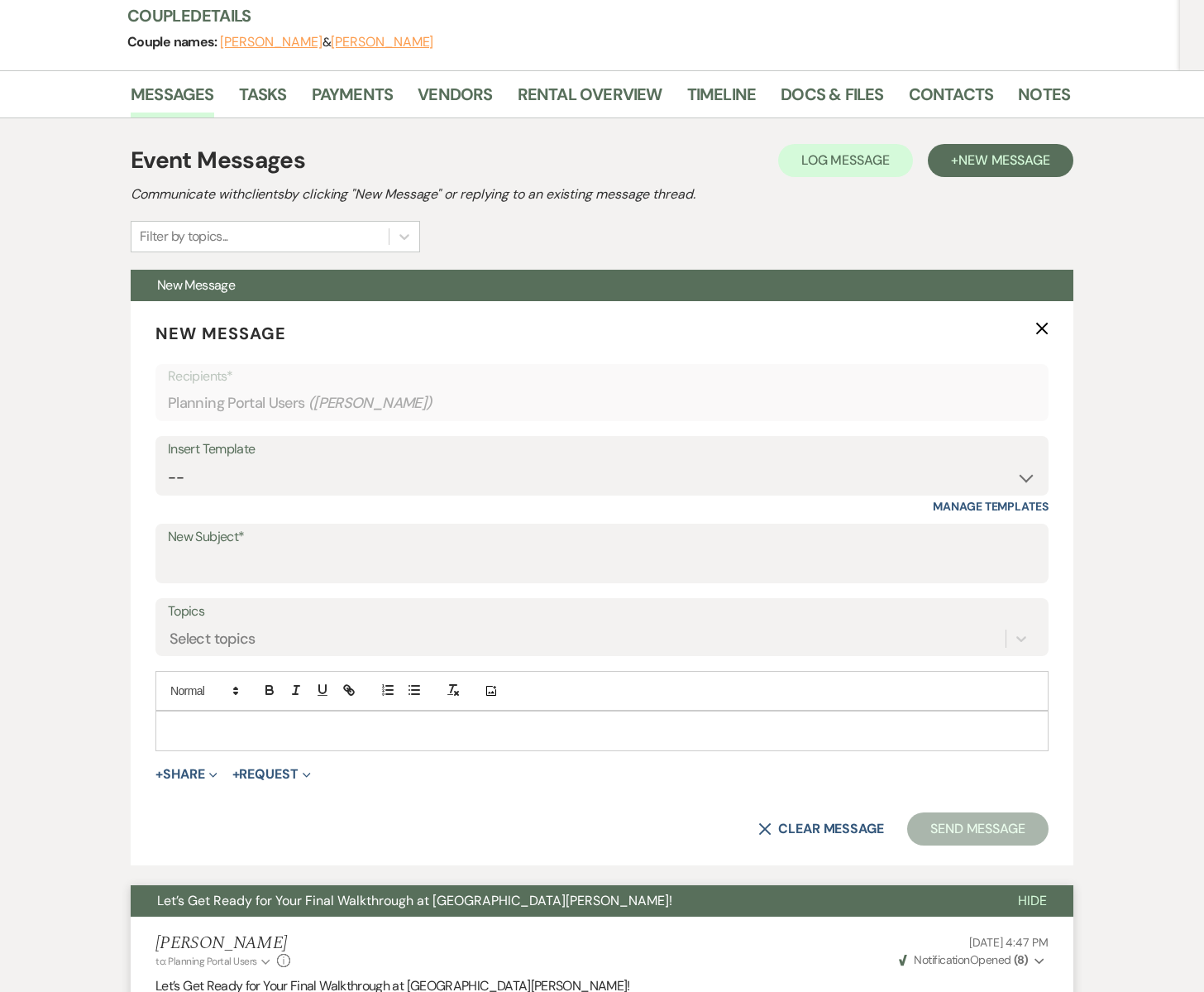
scroll to position [0, 0]
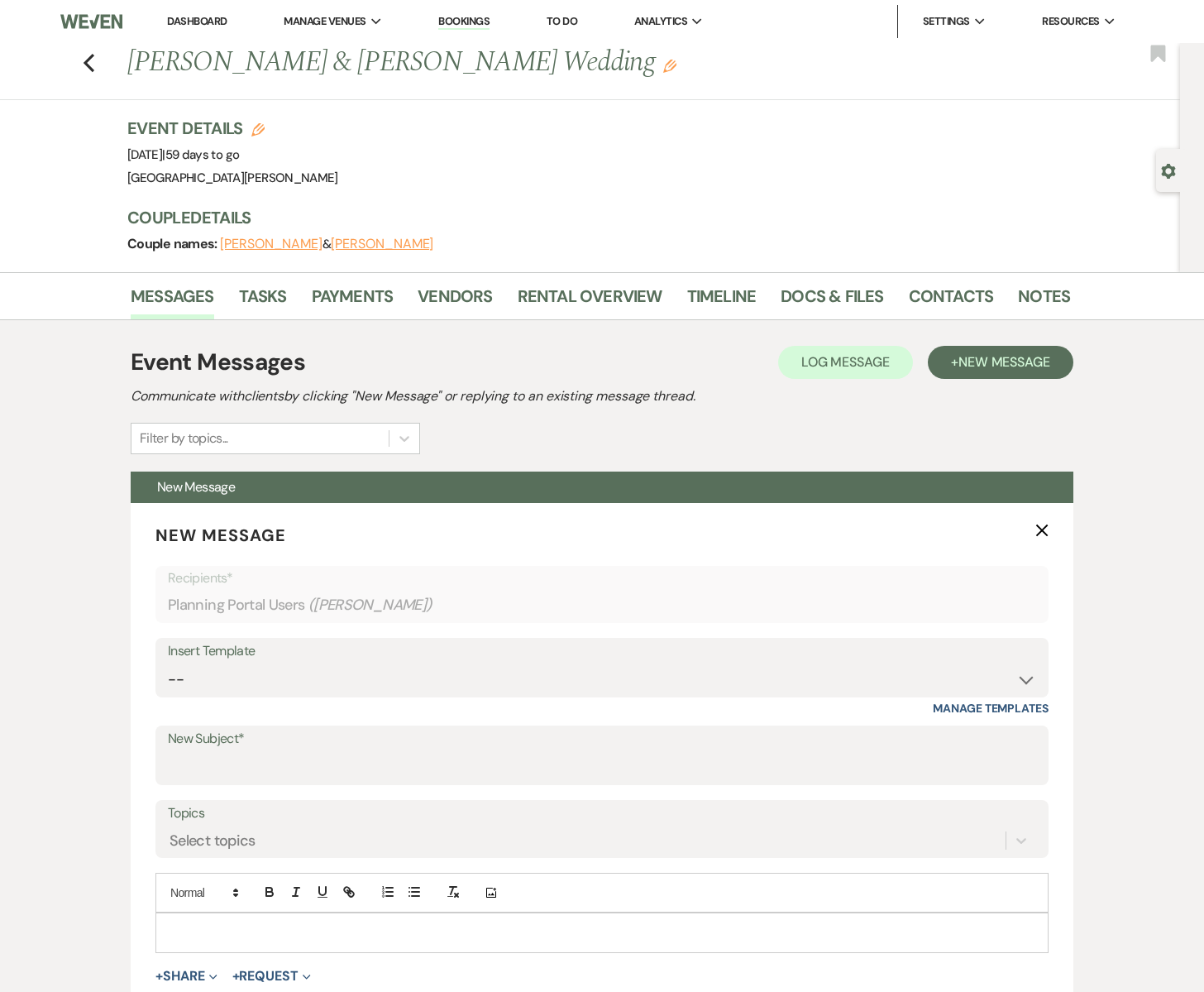
click at [1168, 171] on icon "Gear" at bounding box center [1168, 171] width 15 height 15
select select "6"
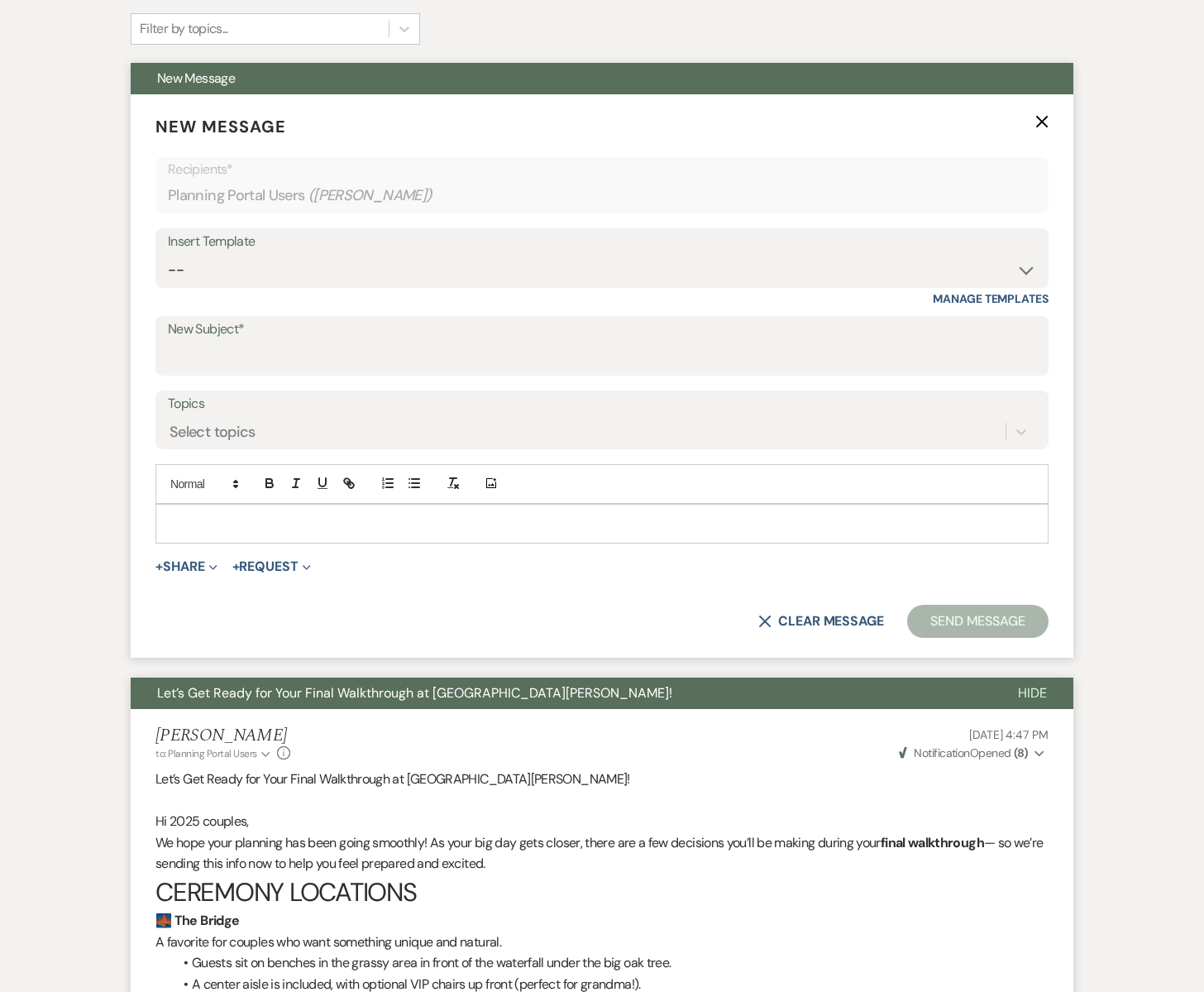
scroll to position [581, 0]
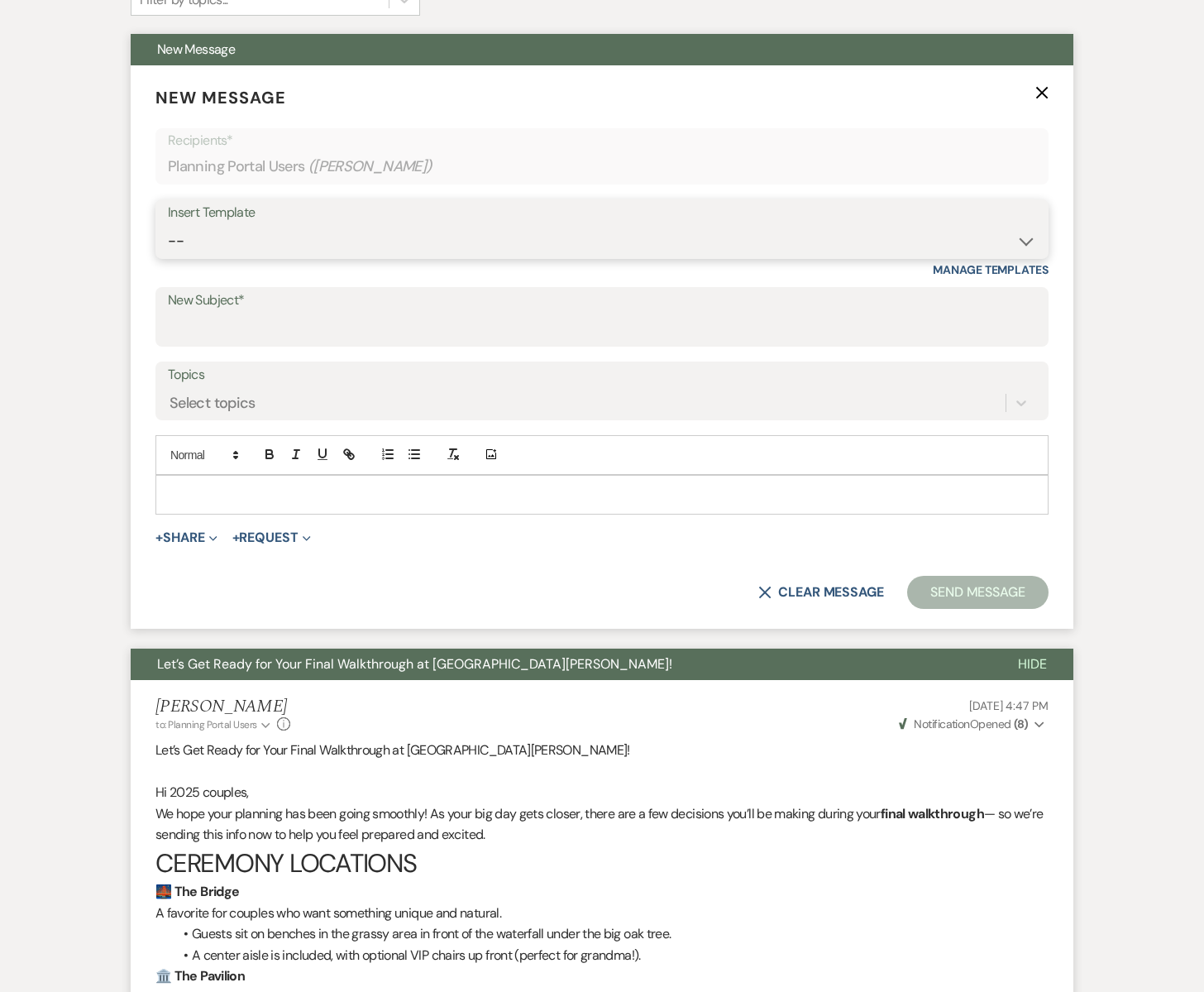
click at [210, 236] on select "-- Subject: So Great to Meet You at [GEOGRAPHIC_DATA][PERSON_NAME]! Subject: 🎉 …" at bounding box center [602, 241] width 869 height 32
select select "4999"
click at [168, 225] on select "-- Subject: So Great to Meet You at [GEOGRAPHIC_DATA][PERSON_NAME]! Subject: 🎉 …" at bounding box center [602, 241] width 869 height 32
type input "Yah! You're getting married!"
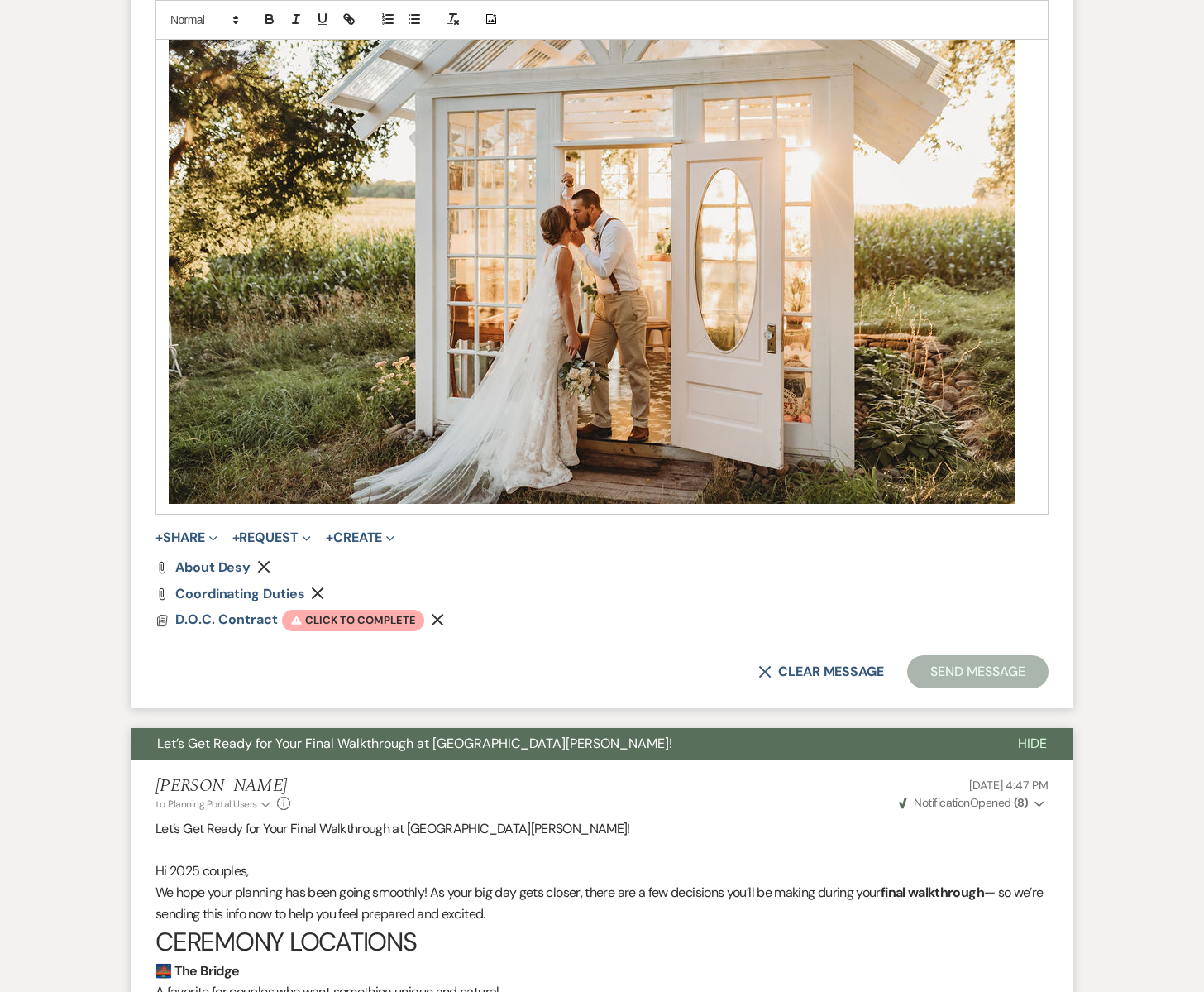
scroll to position [1744, 0]
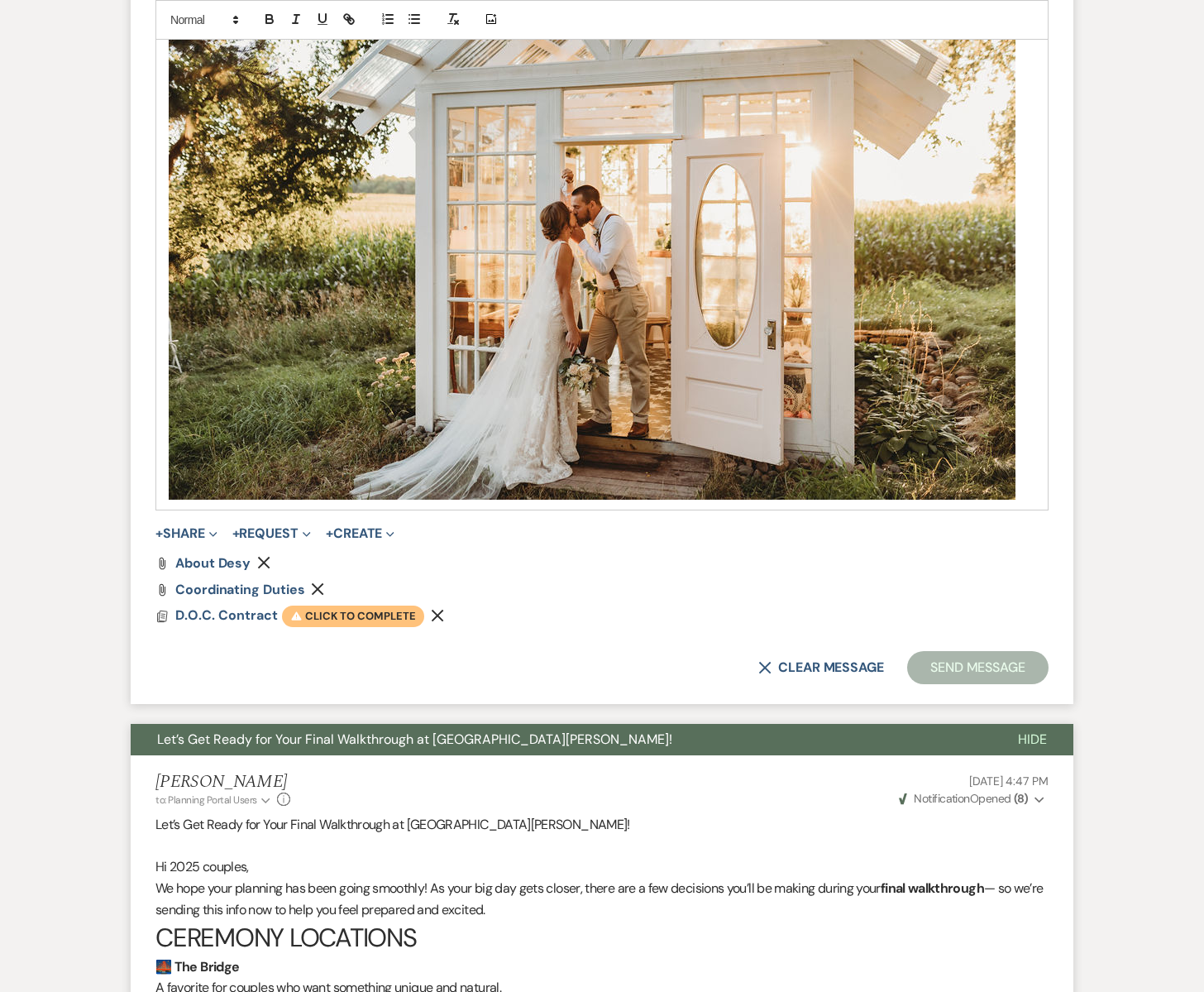
click at [355, 612] on span "Warning Click to complete" at bounding box center [353, 616] width 142 height 21
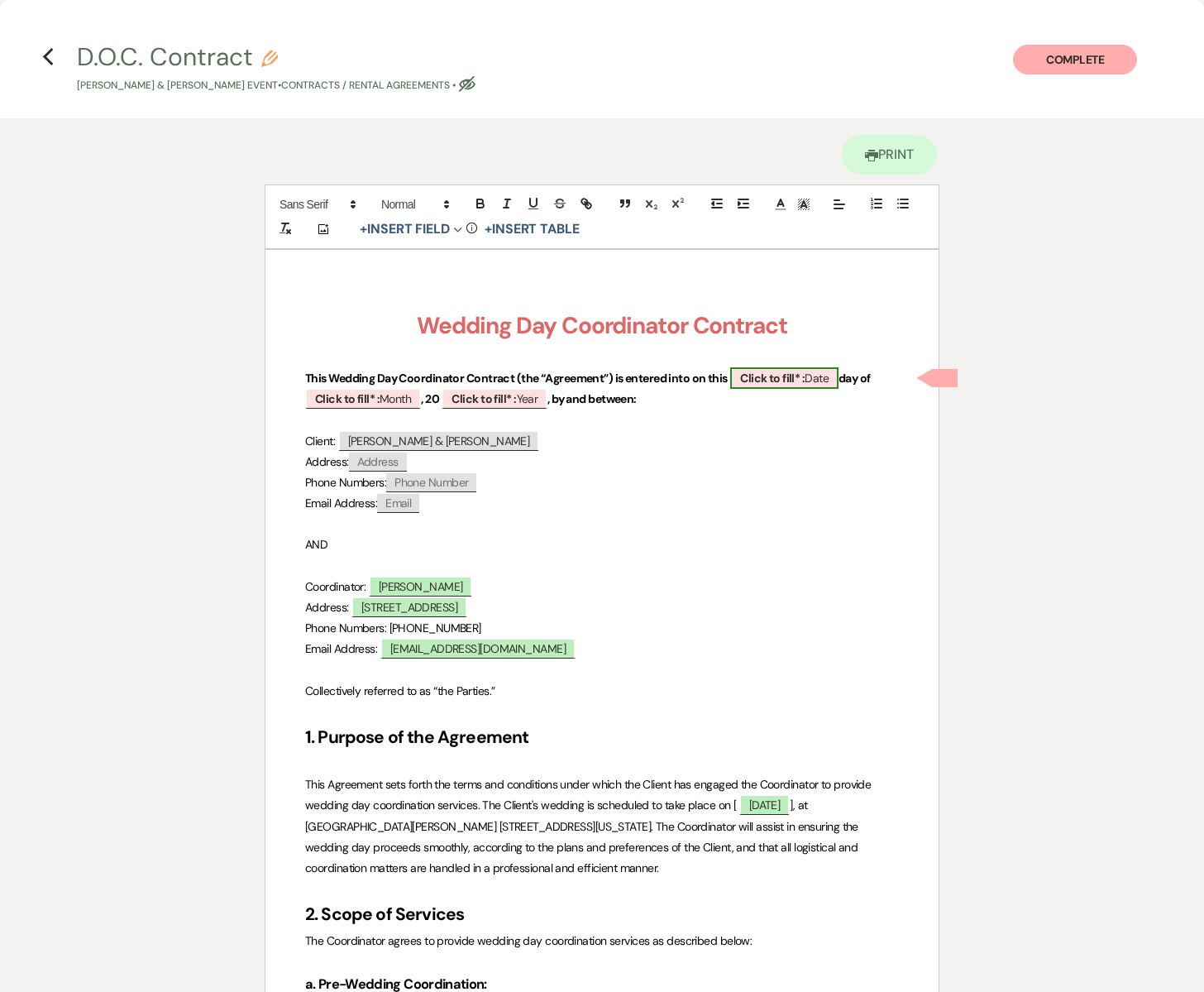
click at [805, 380] on b "Click to fill* :" at bounding box center [772, 378] width 65 height 15
select select "owner"
select select "Date"
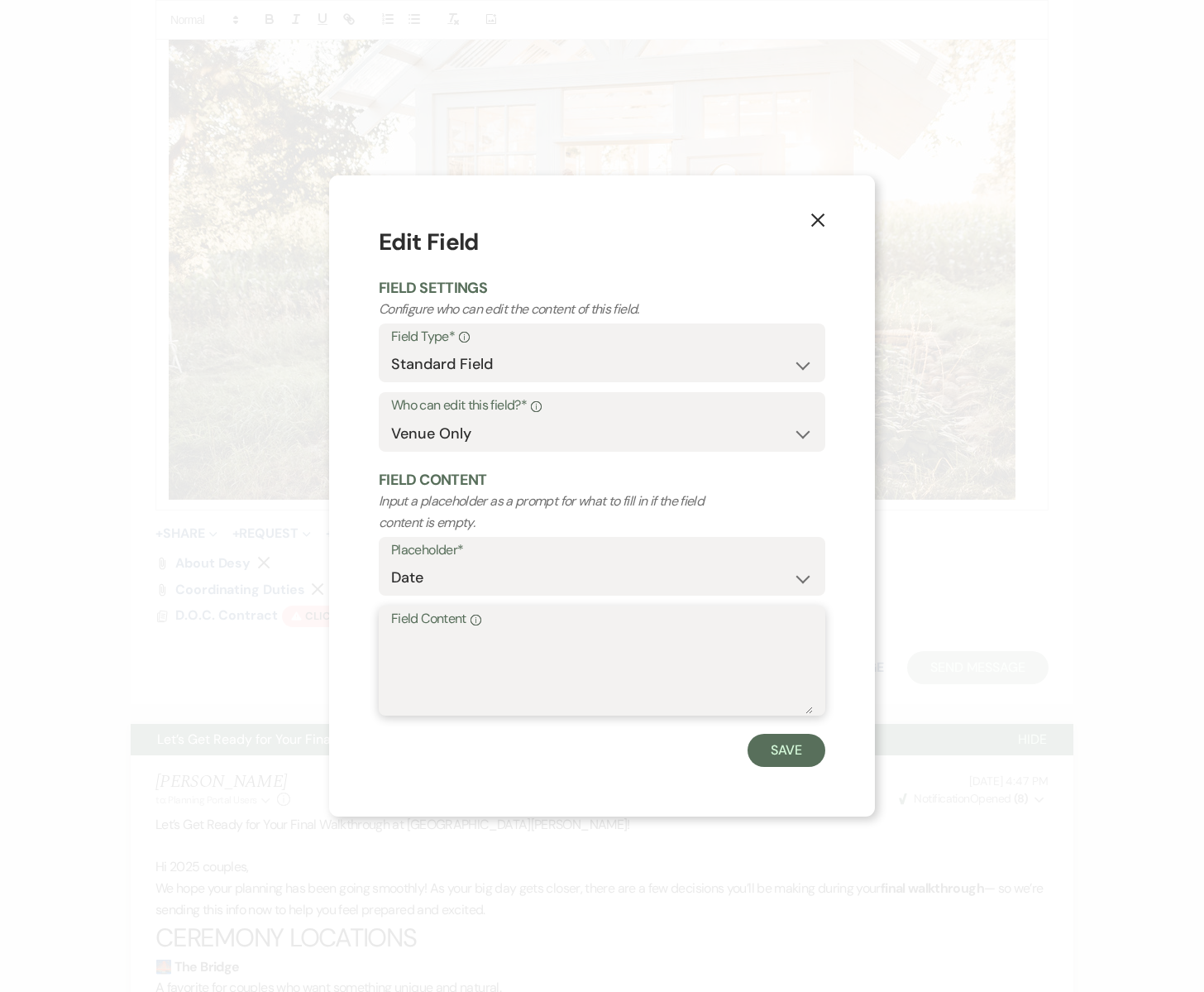
click at [453, 651] on textarea "Field Content Info" at bounding box center [602, 672] width 422 height 83
type textarea "25th"
click at [780, 745] on button "Save" at bounding box center [787, 750] width 78 height 33
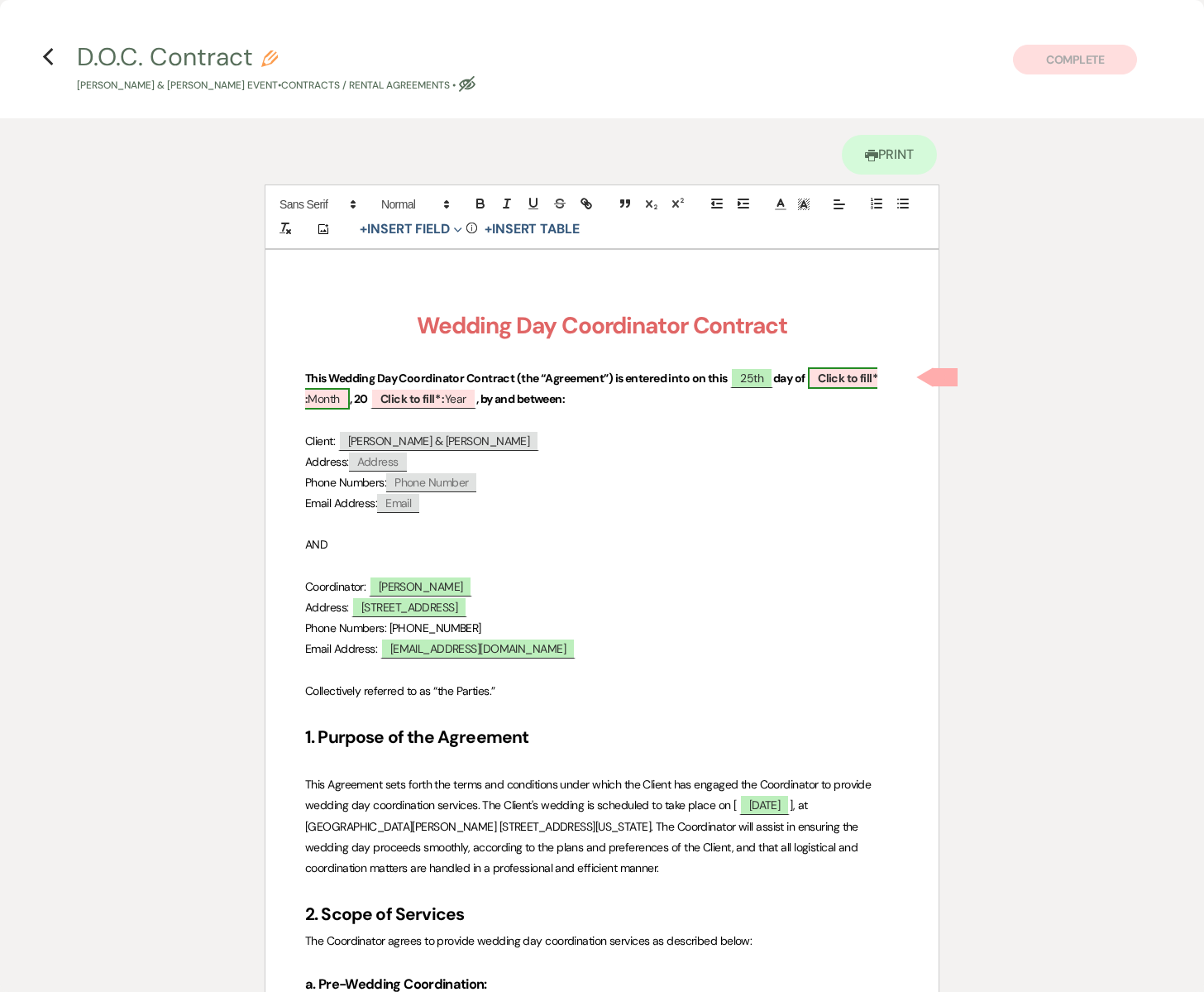
click at [330, 401] on span "Click to fill* : Month" at bounding box center [592, 388] width 572 height 42
select select "owner"
select select "custom_placeholder"
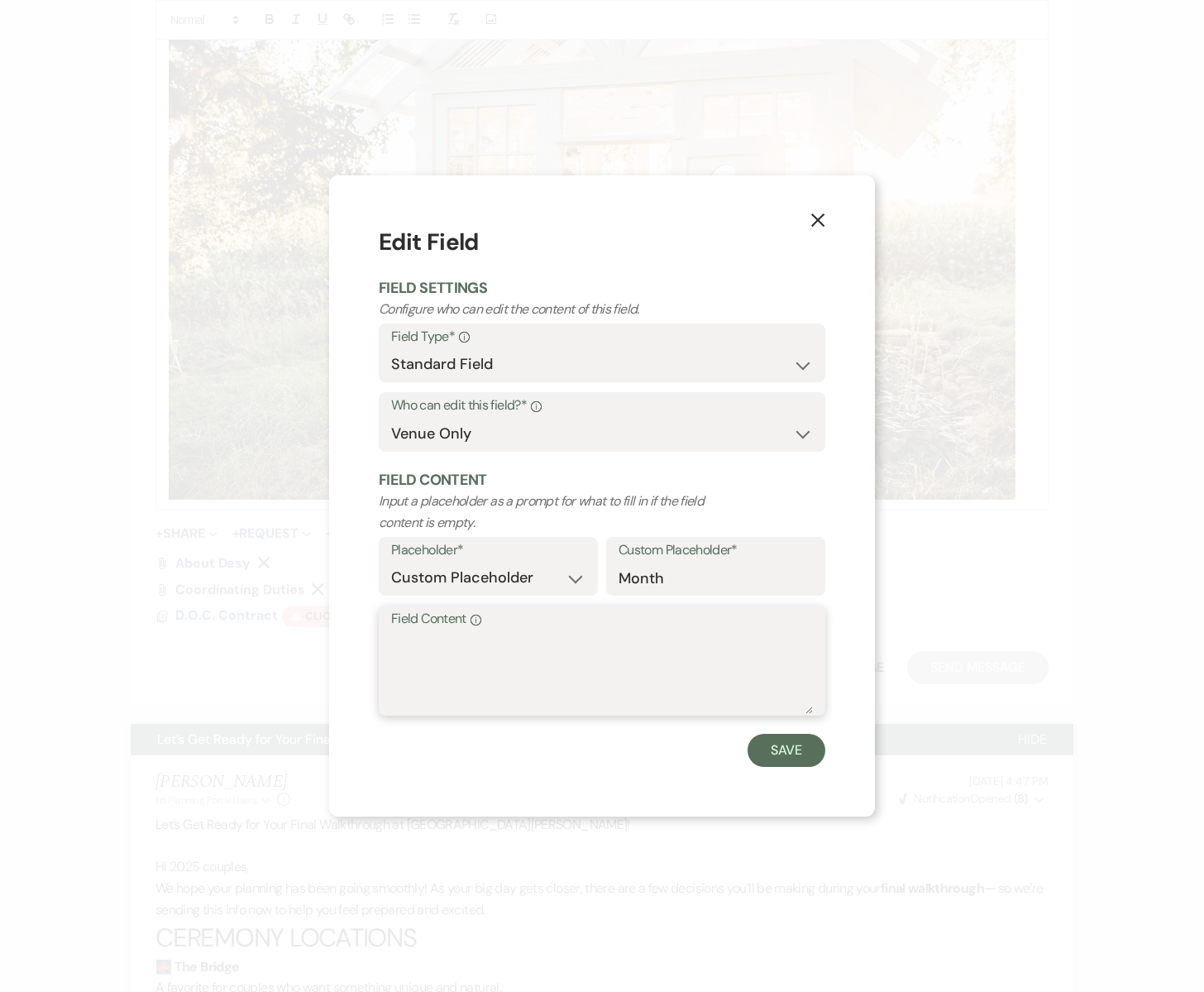
click at [430, 646] on textarea "Field Content Info" at bounding box center [602, 672] width 422 height 83
type textarea "August"
click at [759, 753] on button "Save" at bounding box center [787, 750] width 78 height 33
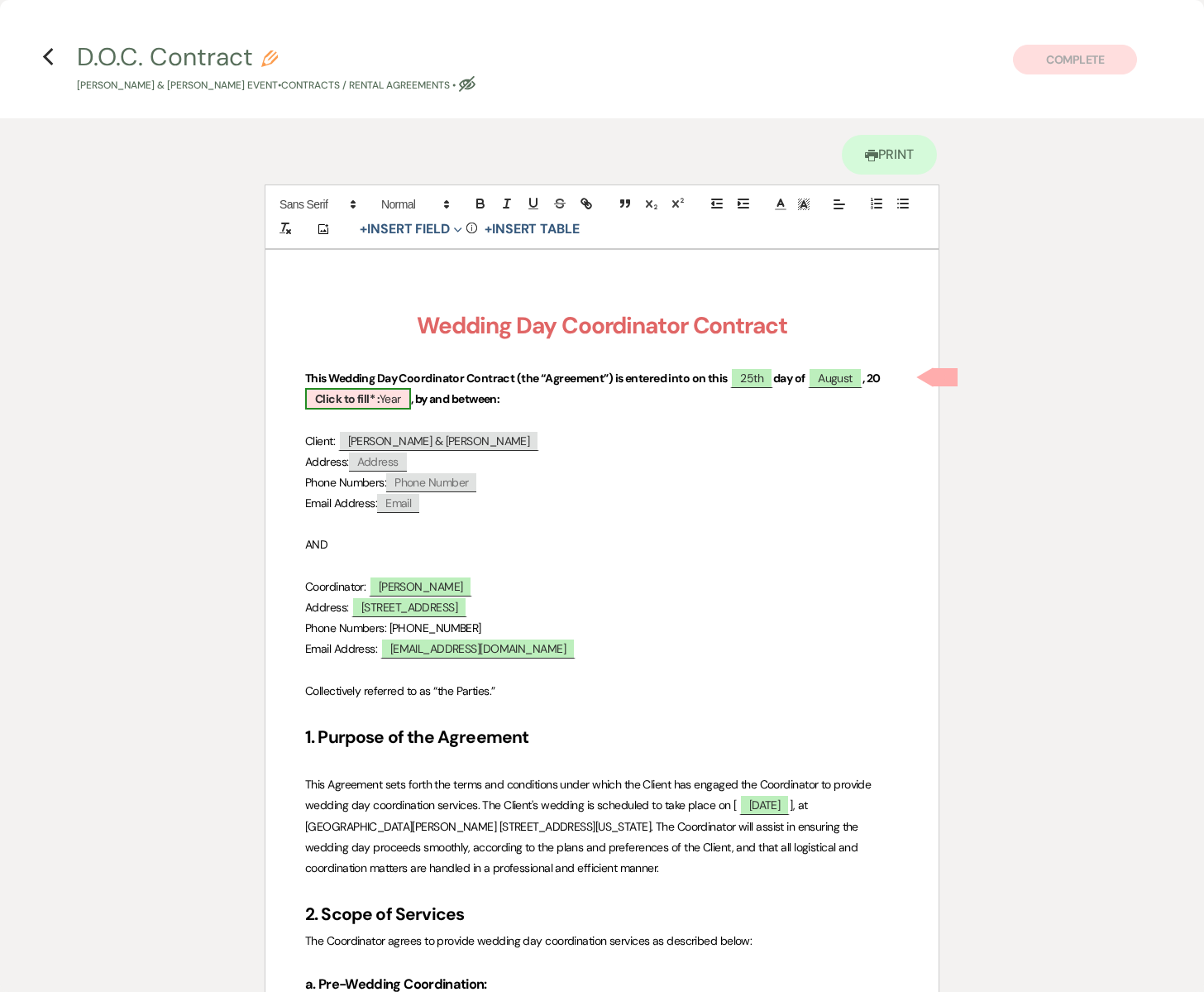
click at [372, 394] on span "Click to fill* : Year" at bounding box center [358, 399] width 106 height 21
select select "owner"
select select "custom_placeholder"
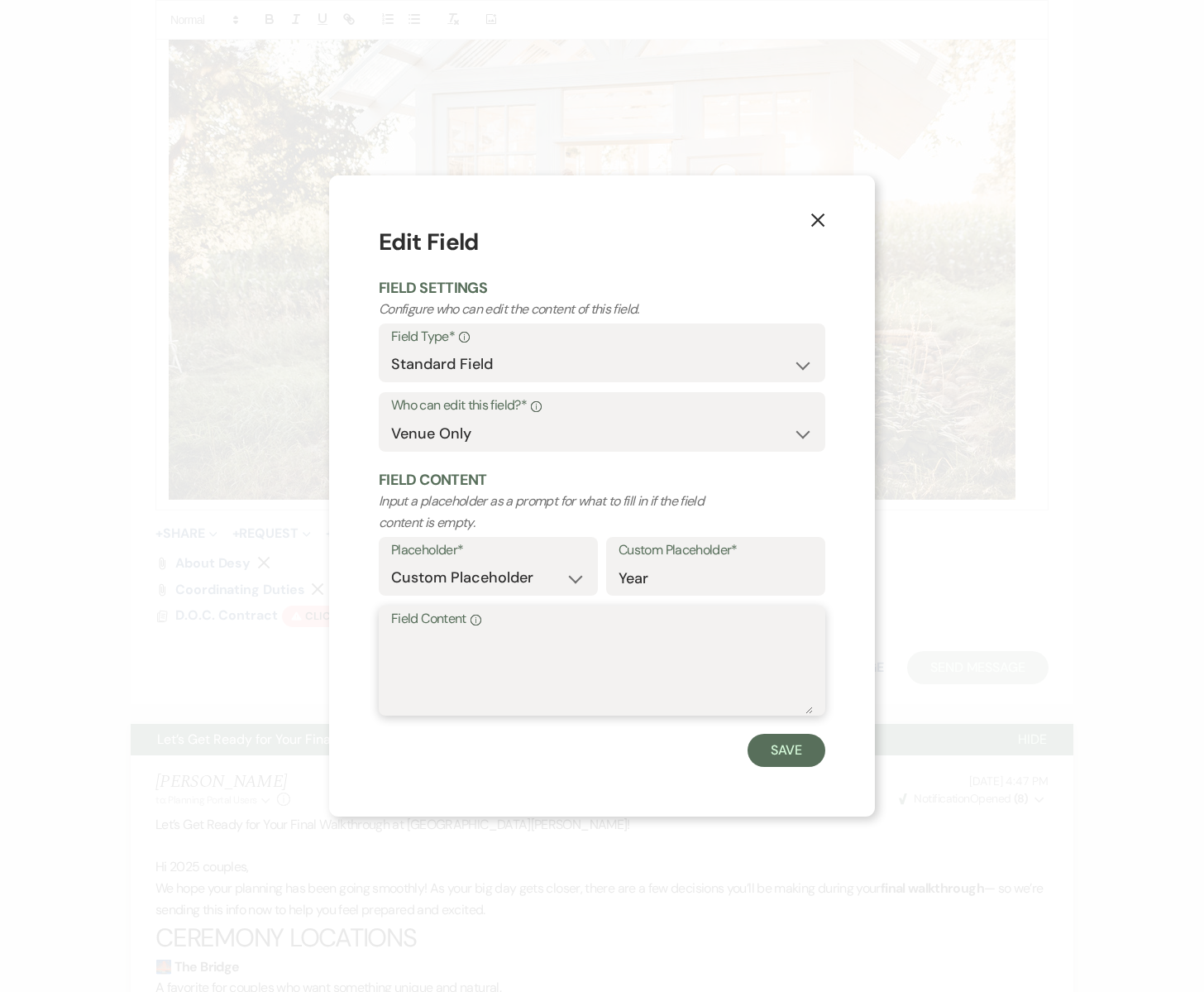
click at [456, 652] on textarea "Field Content Info" at bounding box center [602, 672] width 422 height 83
type textarea "2025"
click at [767, 748] on button "Save" at bounding box center [787, 750] width 78 height 33
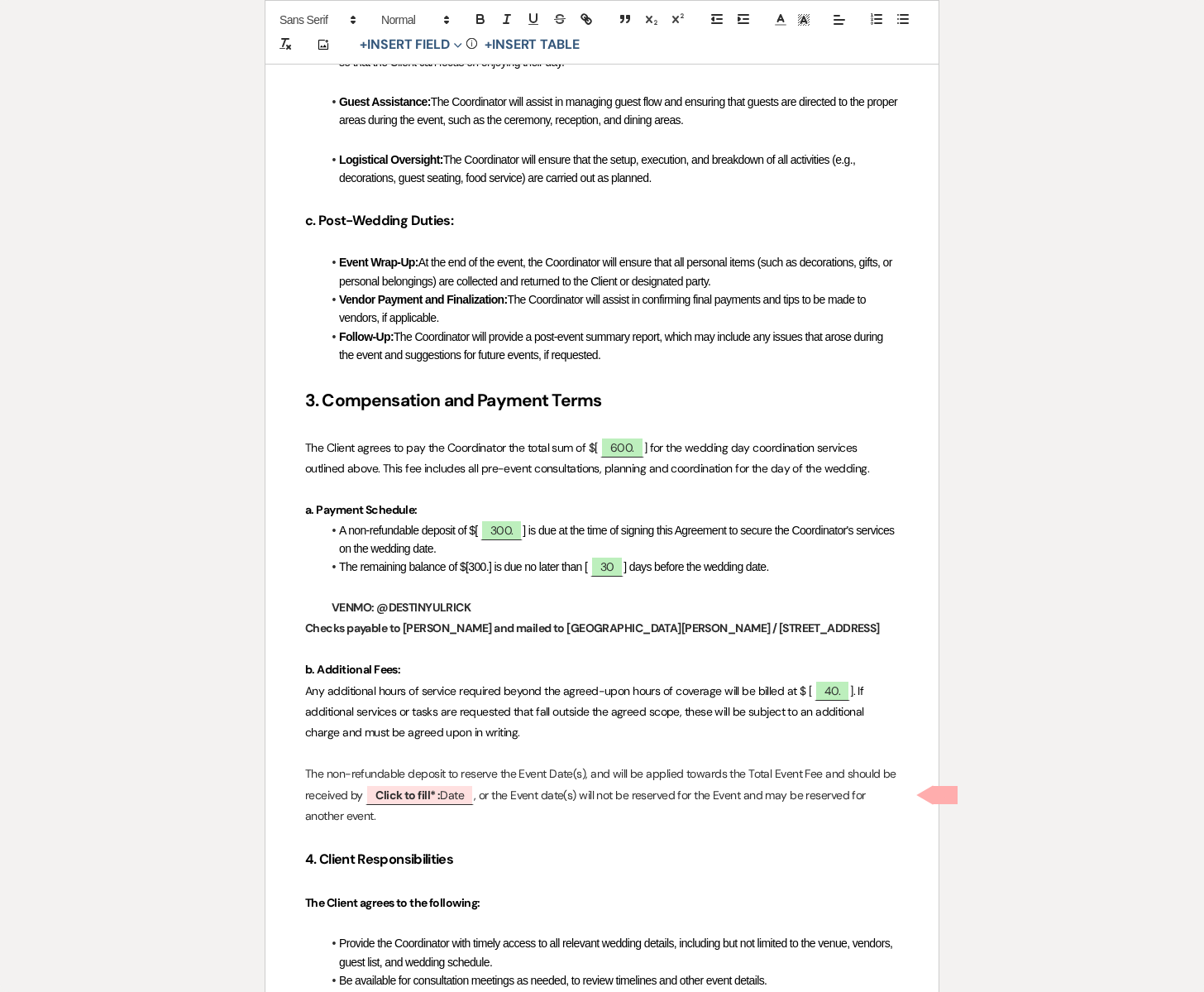
scroll to position [1666, 0]
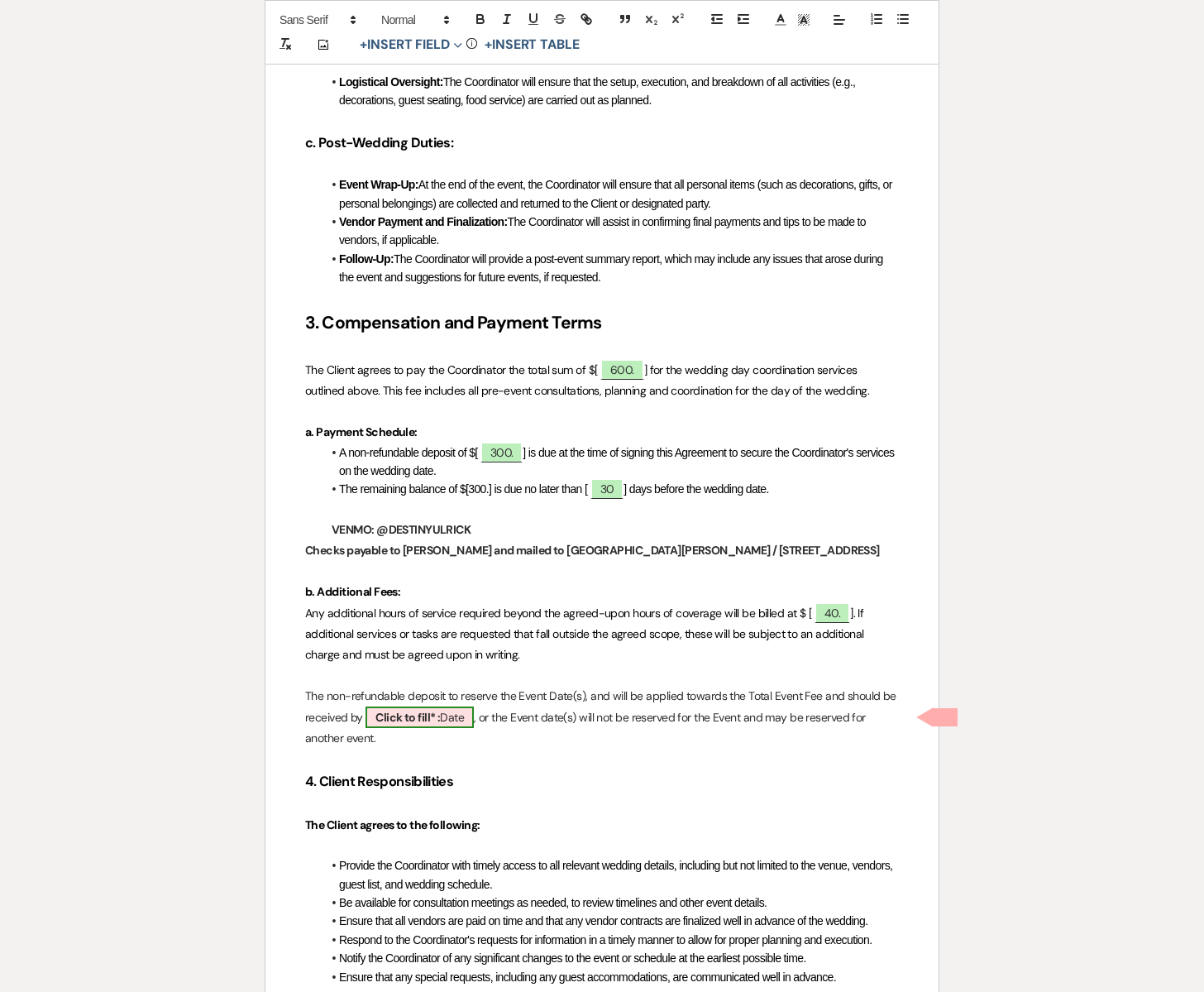
click at [436, 719] on b "Click to fill* :" at bounding box center [408, 717] width 65 height 15
select select "owner"
select select "Date"
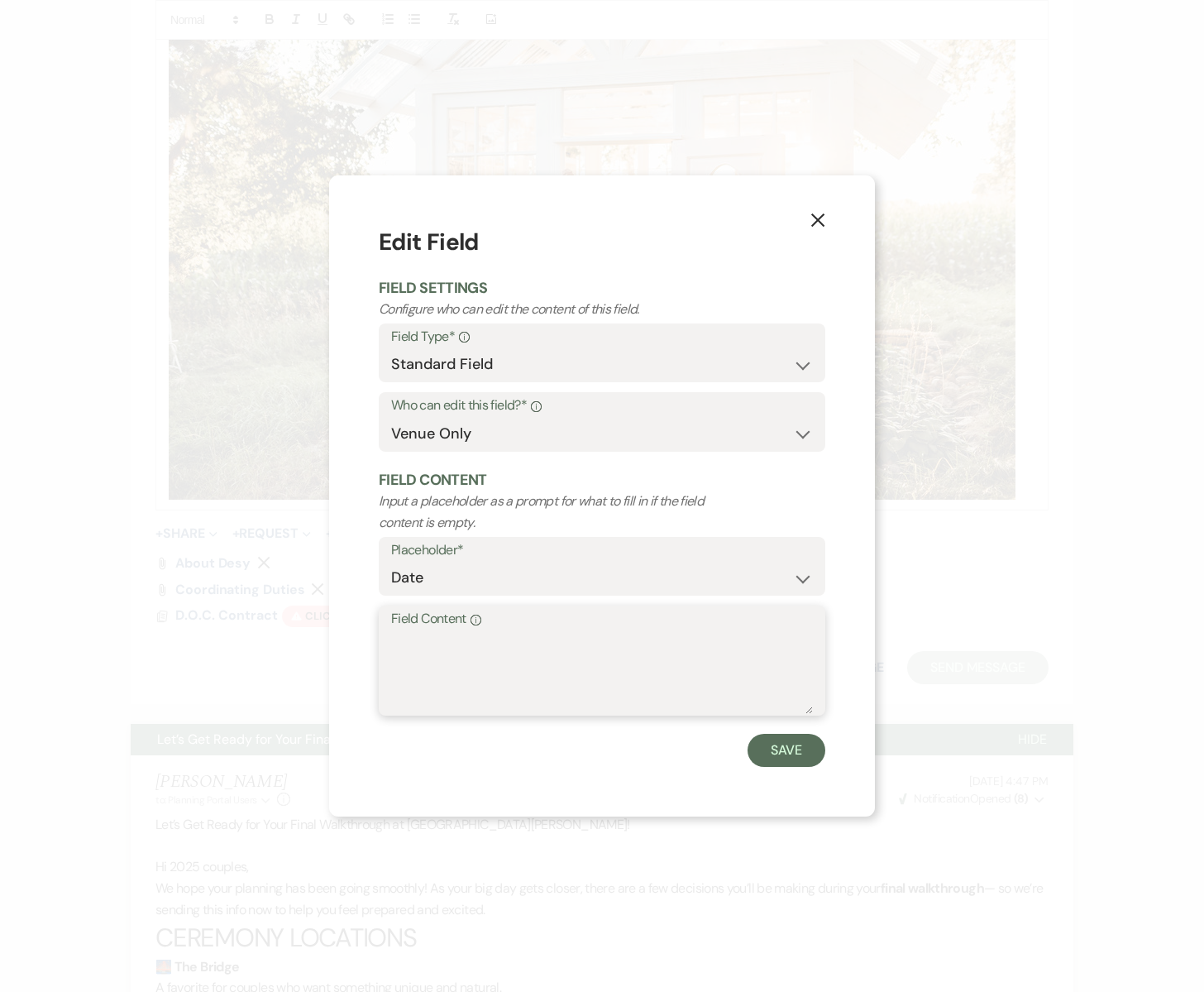
click at [456, 656] on textarea "Field Content Info" at bounding box center [602, 672] width 422 height 83
type textarea "[DATE]"
click at [790, 753] on button "Save" at bounding box center [787, 750] width 78 height 33
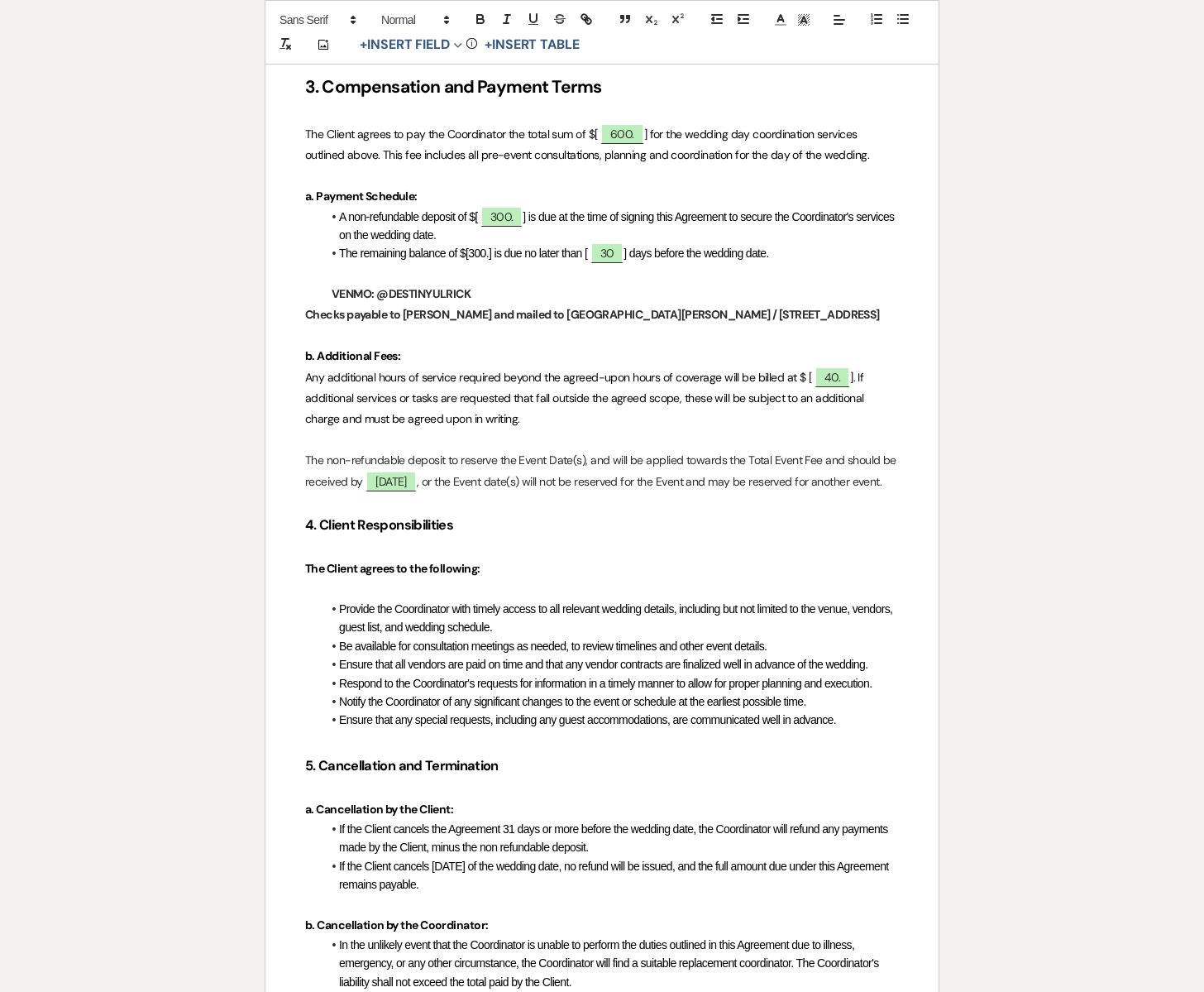
scroll to position [1890, 0]
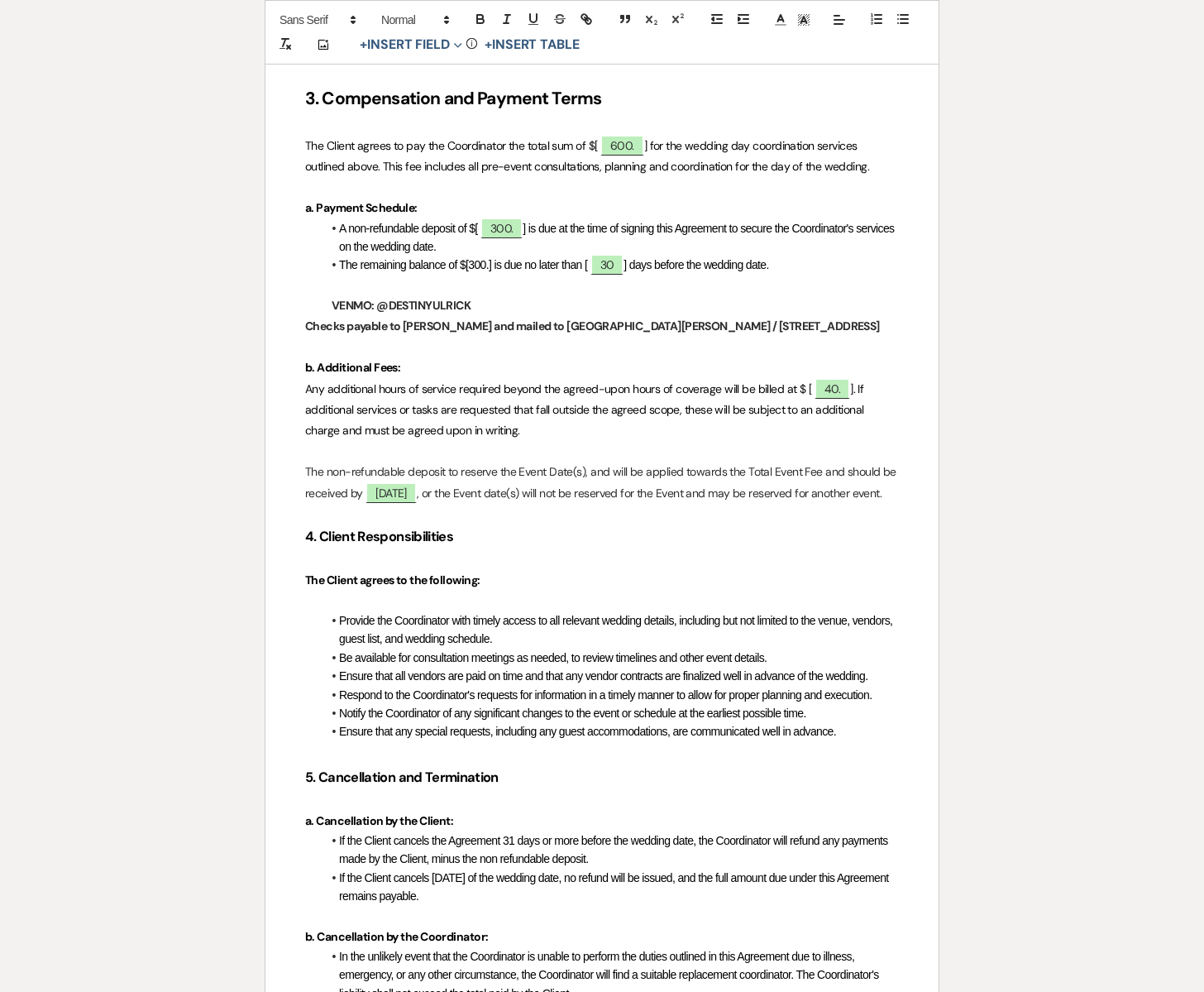
drag, startPoint x: 323, startPoint y: 303, endPoint x: 871, endPoint y: 326, distance: 548.5
click at [875, 325] on div "Wedding Day Coordinator Contract This Wedding Day Coordinator Contract (the “Ag…" at bounding box center [602, 211] width 674 height 3701
click at [809, 23] on icon at bounding box center [804, 20] width 15 height 15
click at [857, 60] on span at bounding box center [855, 57] width 13 height 13
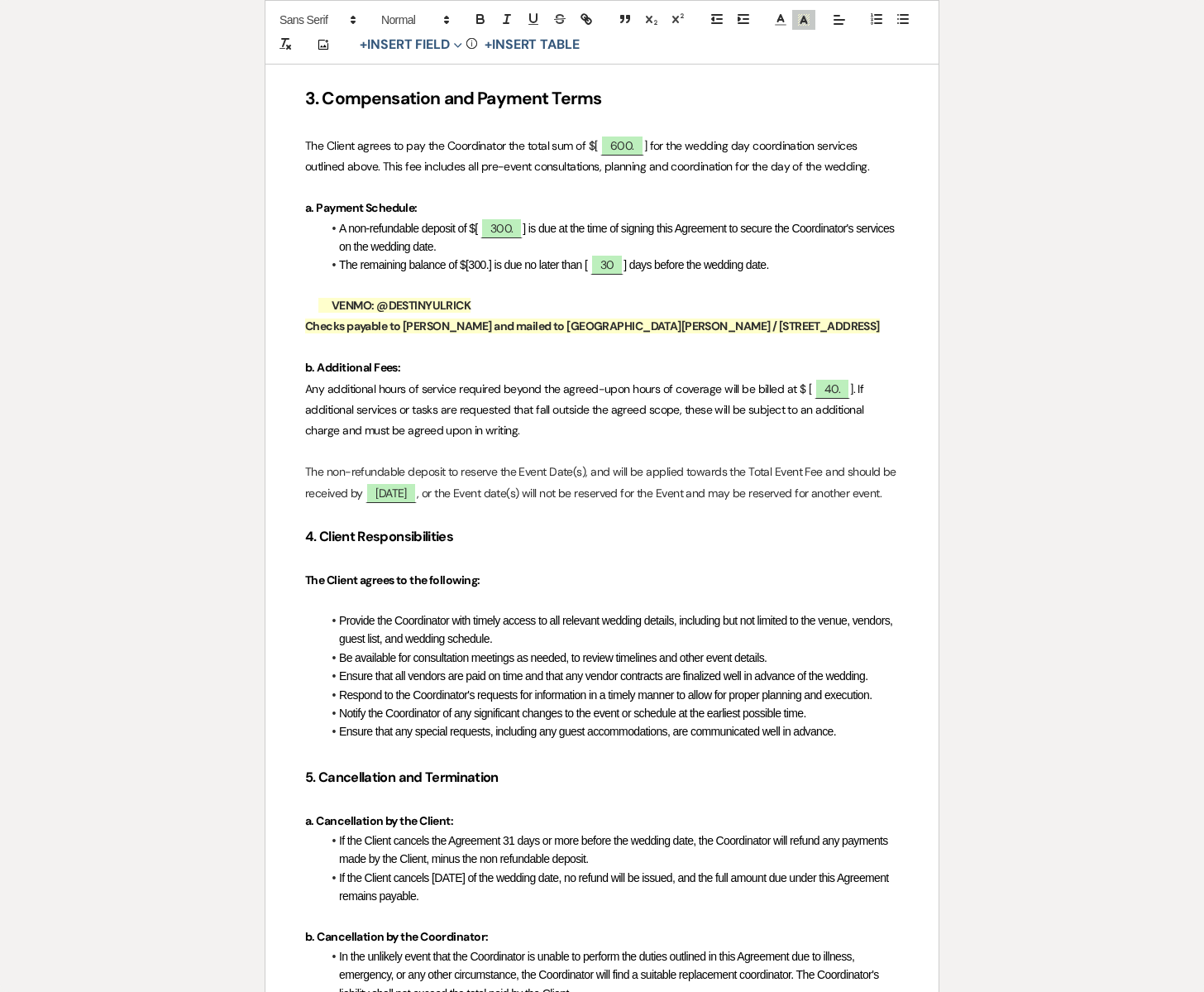
scroll to position [0, 0]
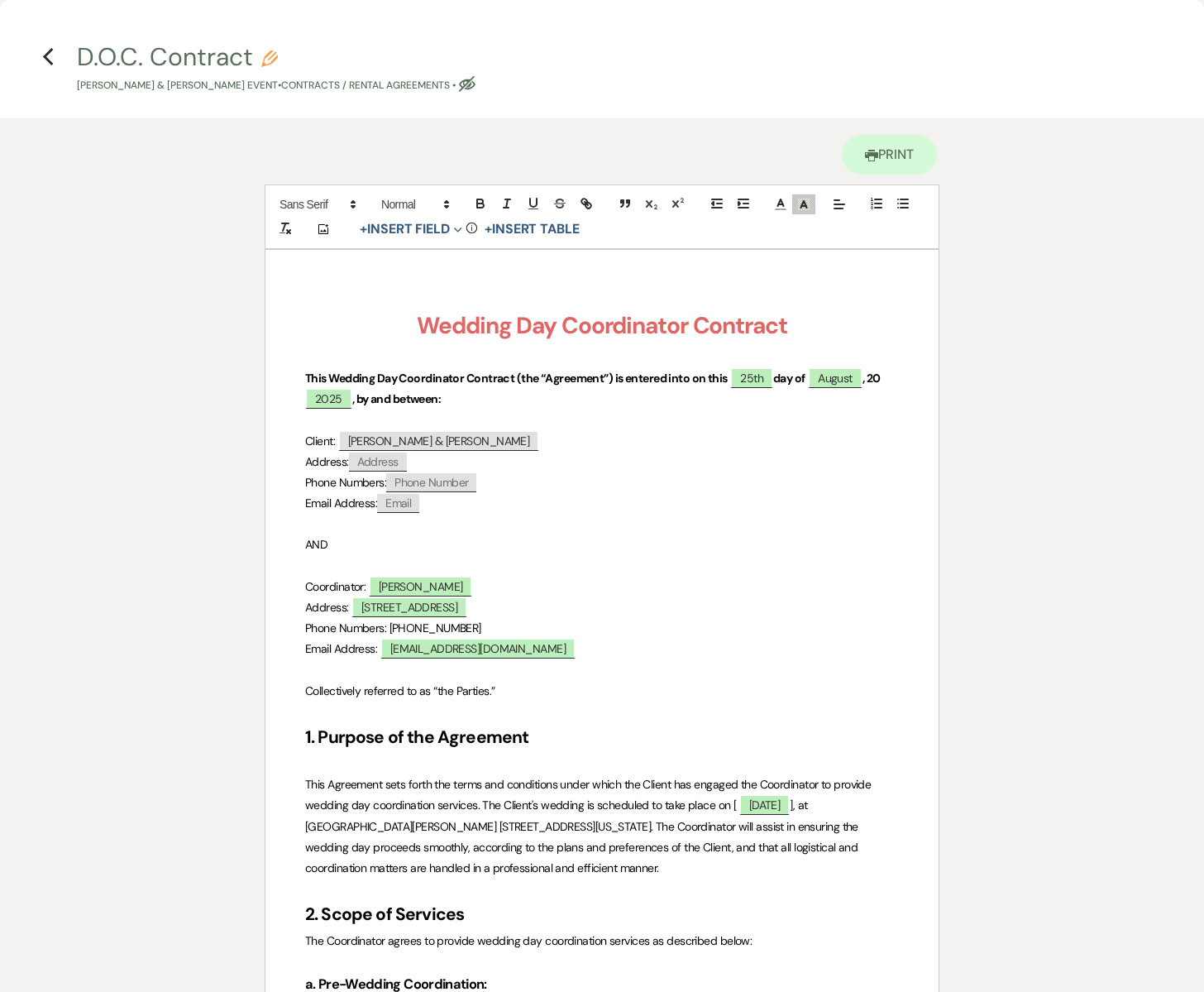
click at [657, 510] on p "Email Address: ﻿ Email ﻿" at bounding box center [602, 503] width 594 height 20
click at [47, 54] on use "button" at bounding box center [48, 57] width 11 height 18
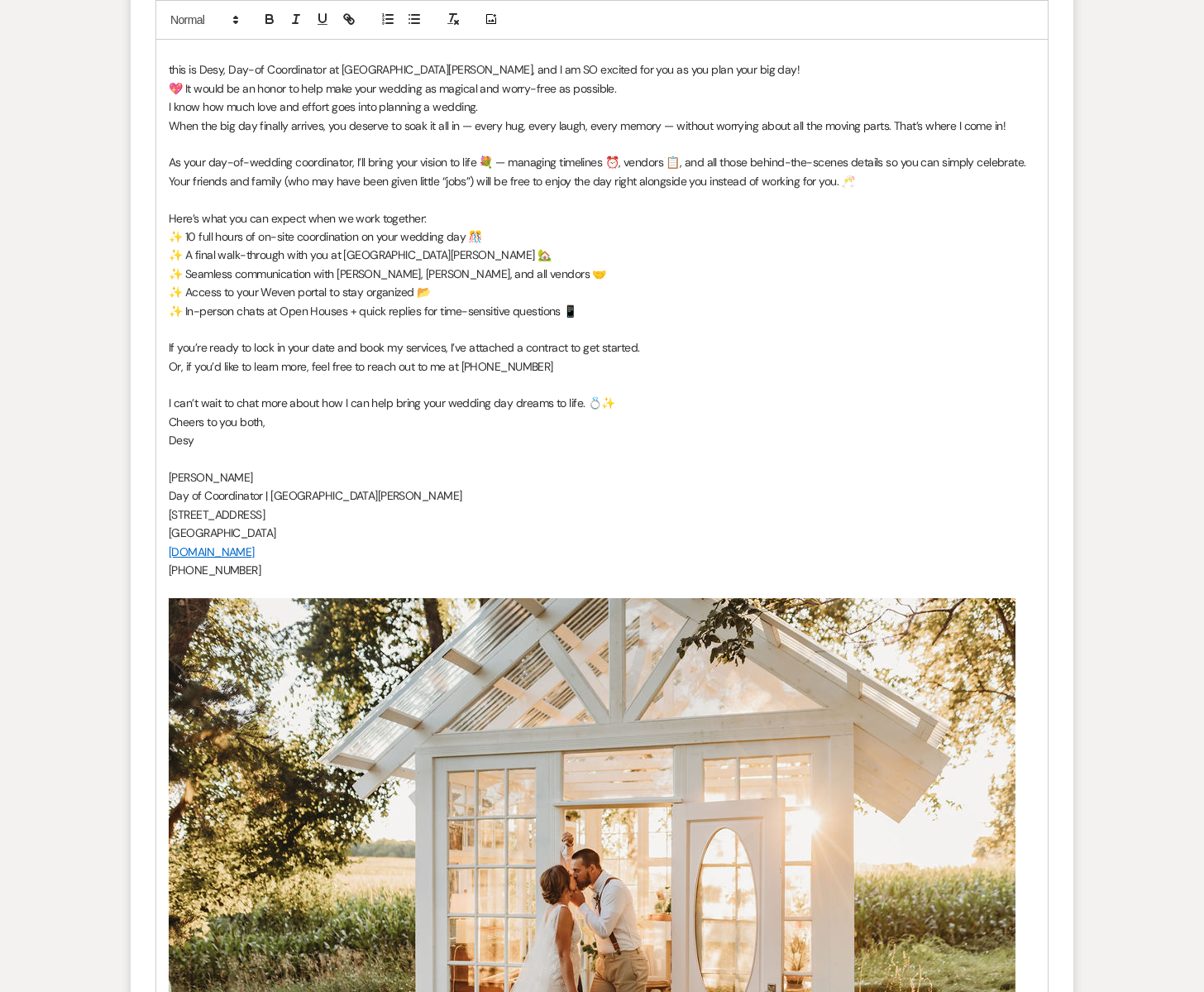
scroll to position [1061, 0]
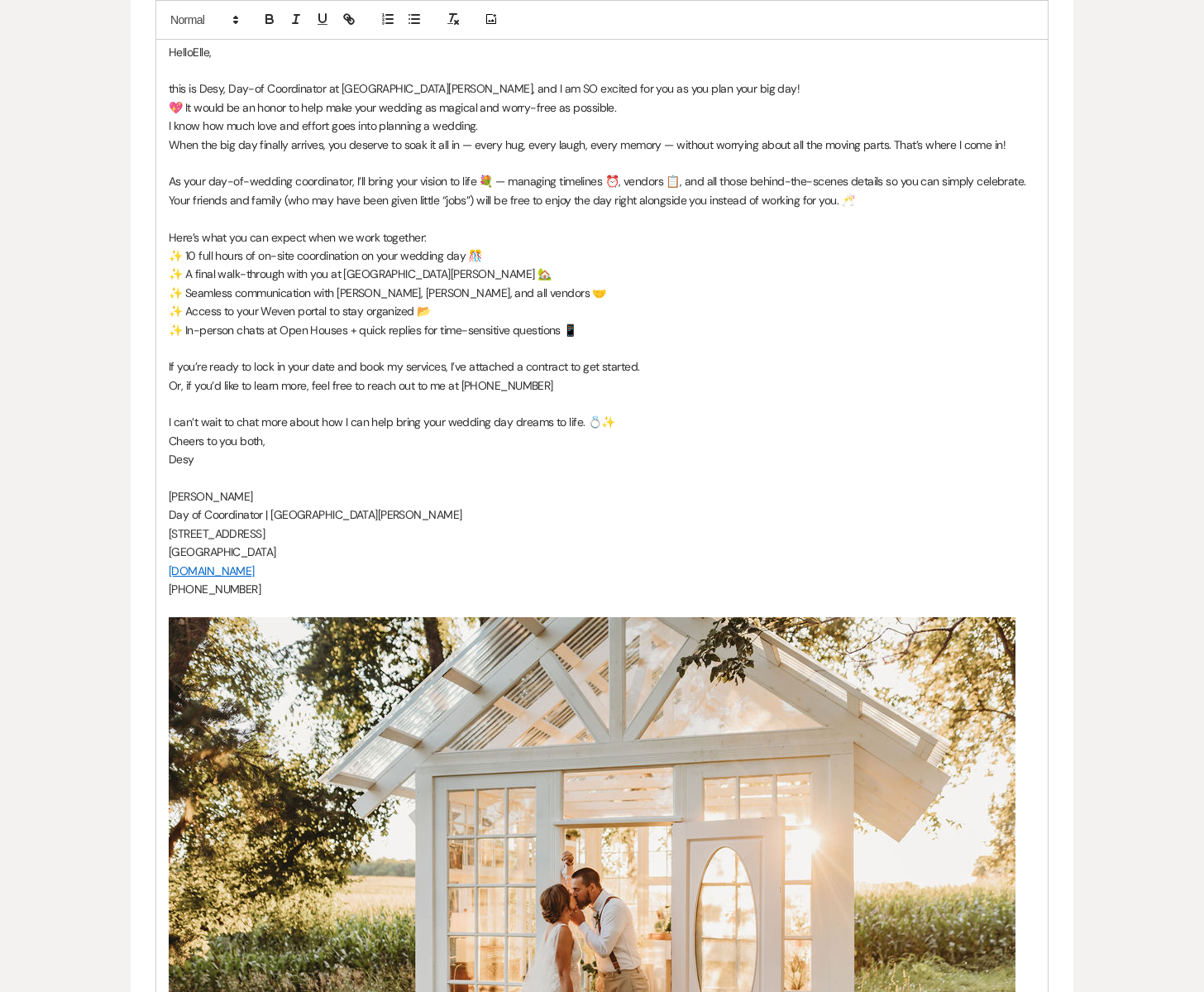
click at [171, 88] on span "this is Desy, Day-of Coordinator at [GEOGRAPHIC_DATA][PERSON_NAME], and I am SO…" at bounding box center [484, 88] width 631 height 15
click at [211, 51] on p "Hello [PERSON_NAME]," at bounding box center [602, 52] width 867 height 18
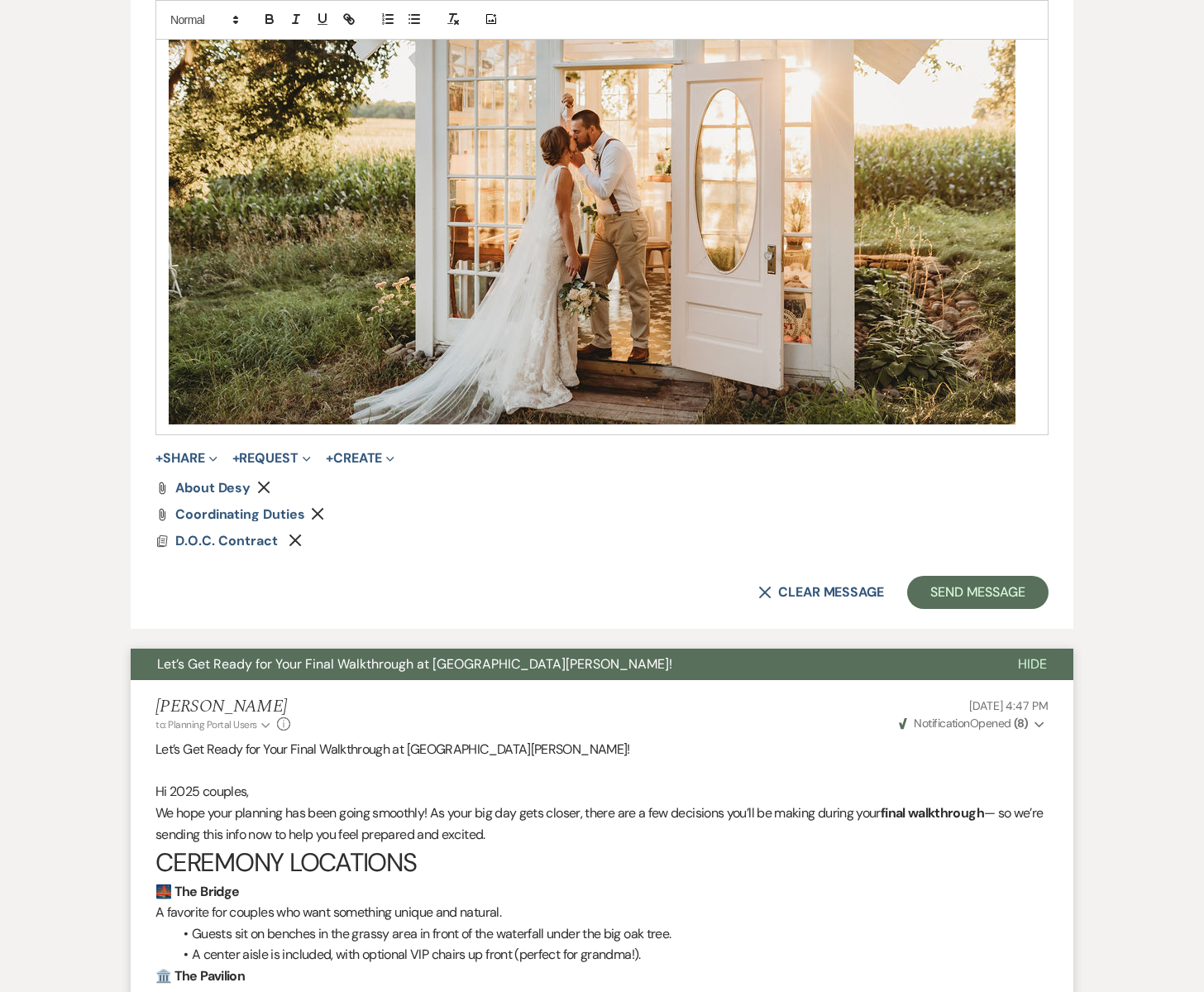
scroll to position [1834, 0]
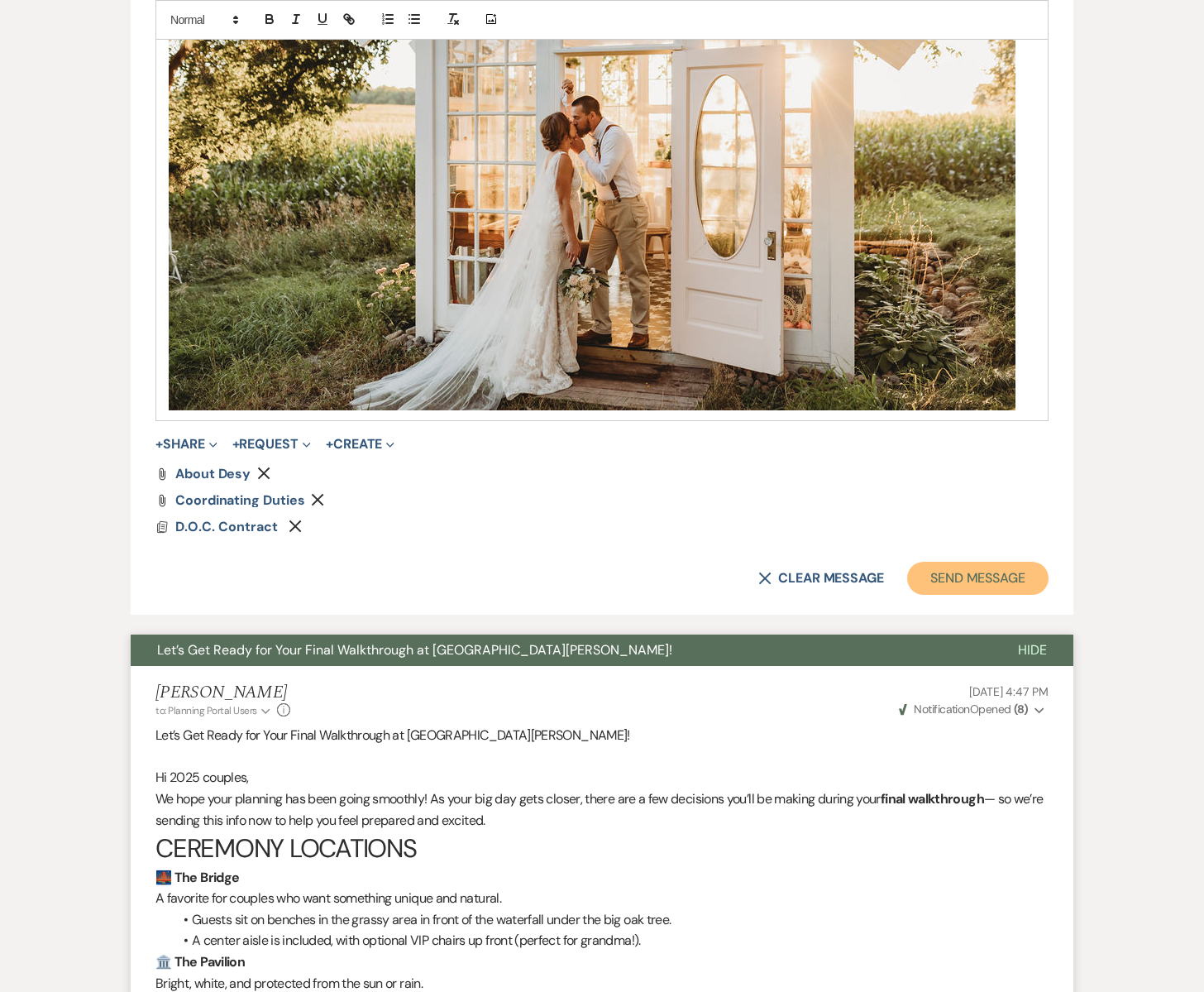
click at [945, 570] on button "Send Message" at bounding box center [977, 578] width 141 height 33
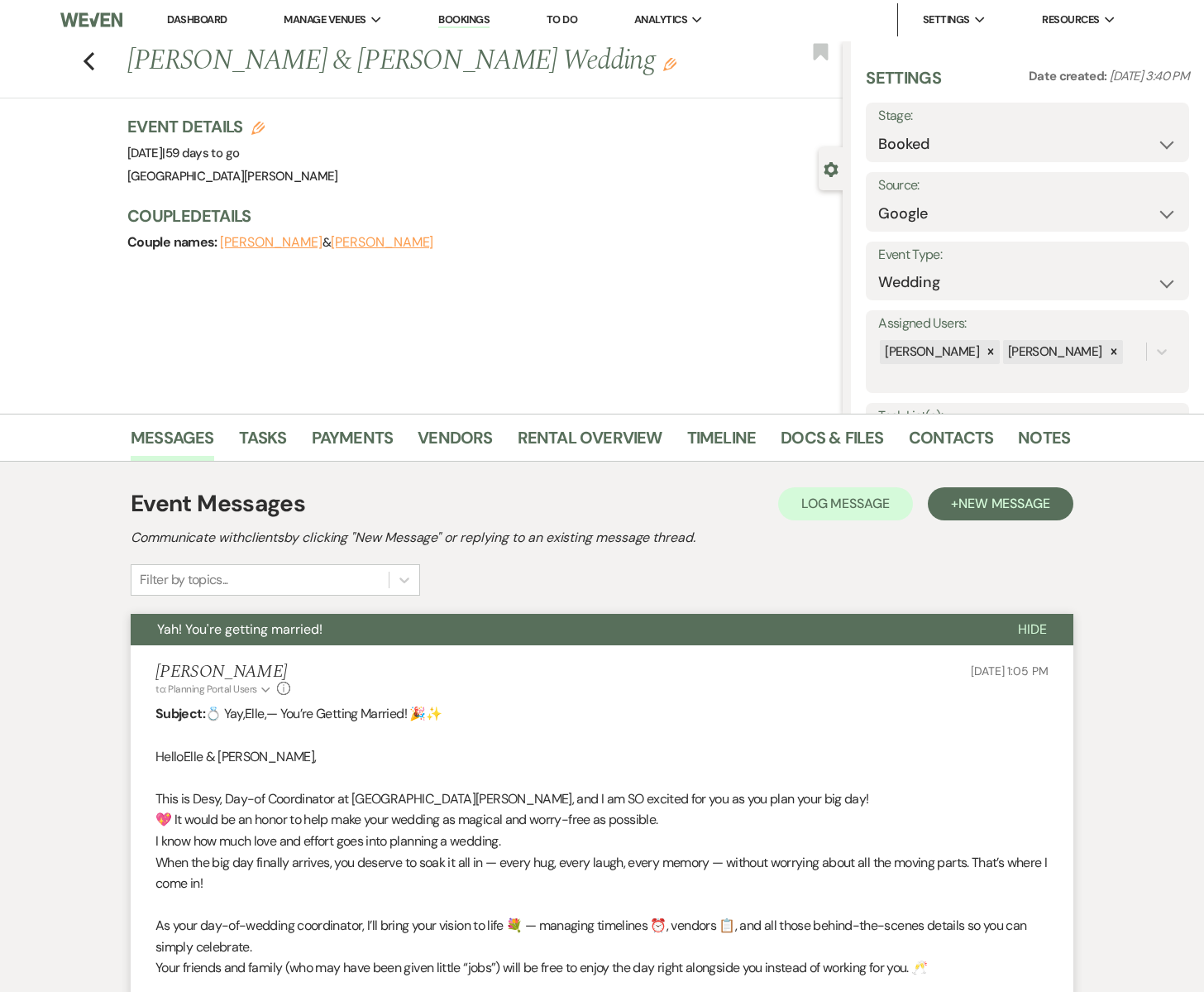
scroll to position [0, 0]
